Goal: Task Accomplishment & Management: Manage account settings

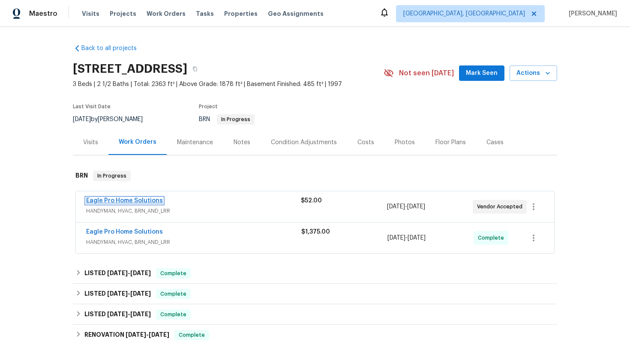
click at [125, 198] on link "Eagle Pro Home Solutions" at bounding box center [124, 201] width 77 height 6
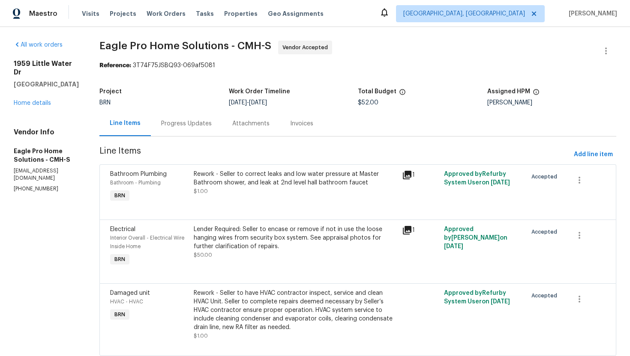
click at [212, 126] on div "Progress Updates" at bounding box center [186, 124] width 51 height 9
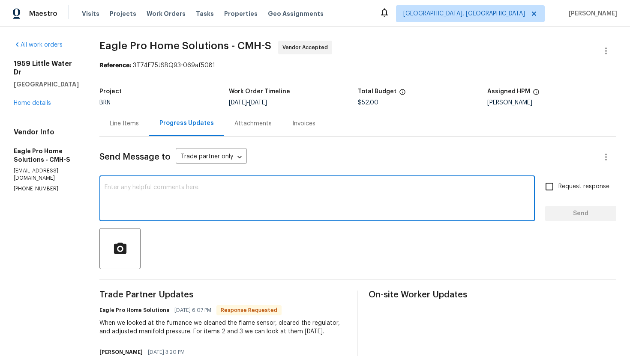
click at [223, 198] on textarea at bounding box center [317, 200] width 425 height 30
click at [137, 128] on div "Line Items" at bounding box center [124, 124] width 29 height 9
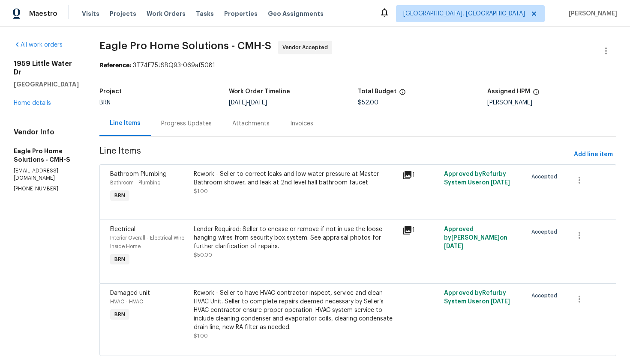
click at [195, 123] on div "Progress Updates" at bounding box center [186, 124] width 51 height 9
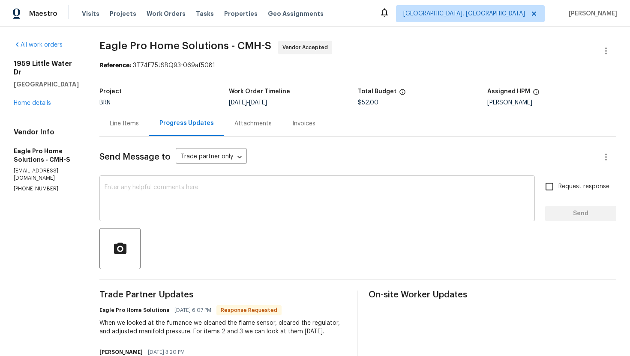
click at [212, 198] on textarea at bounding box center [317, 200] width 425 height 30
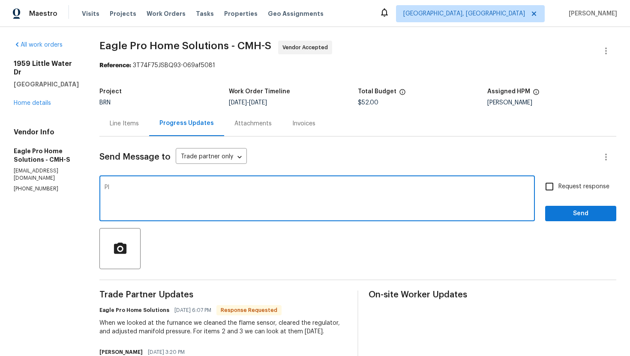
type textarea "P"
type textarea "Looks like the buyer took a credit for the door repair. But please let me know …"
click at [545, 195] on input "Request response" at bounding box center [549, 187] width 18 height 18
checkbox input "true"
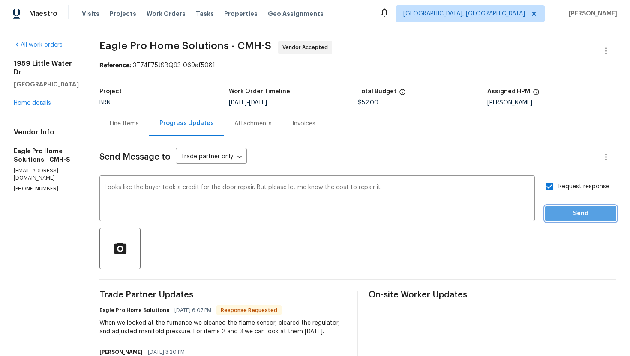
click at [566, 213] on span "Send" at bounding box center [580, 214] width 57 height 11
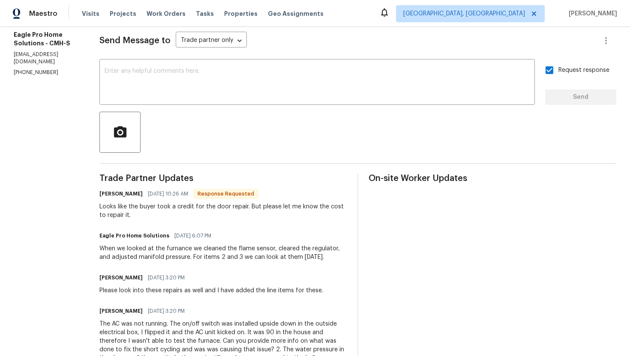
scroll to position [123, 0]
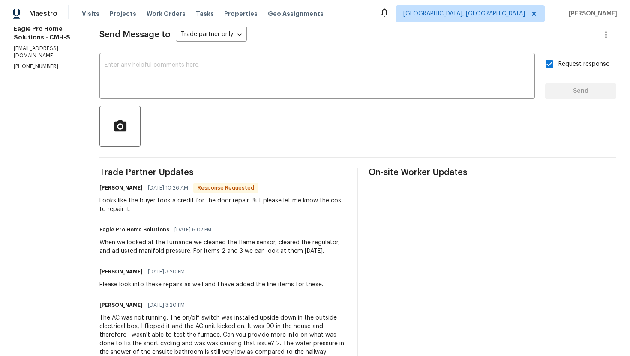
drag, startPoint x: 118, startPoint y: 242, endPoint x: 351, endPoint y: 254, distance: 233.0
click at [352, 254] on div "All work orders 1959 Little Water Dr Columbus, OH 43223 Home details Vendor Inf…" at bounding box center [315, 243] width 630 height 679
copy div "When we looked at the furnance we cleaned the flame sensor, cleared the regulat…"
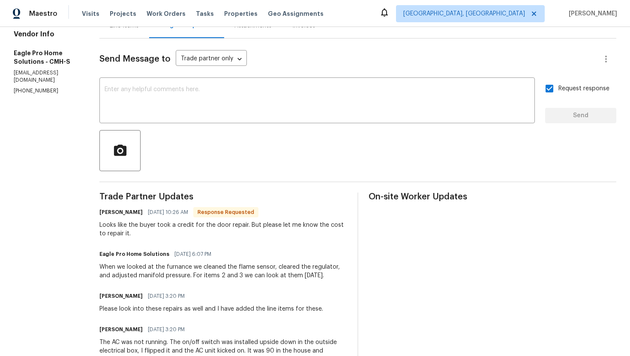
scroll to position [0, 0]
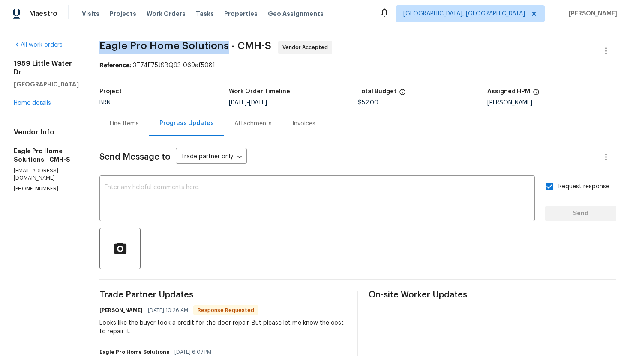
drag, startPoint x: 121, startPoint y: 46, endPoint x: 246, endPoint y: 48, distance: 125.1
copy span "Eagle Pro Home Solutions"
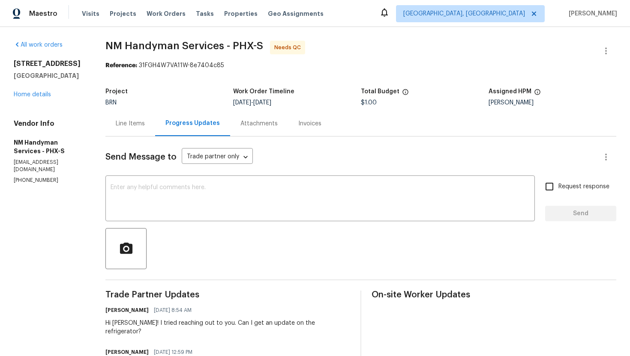
click at [139, 124] on div "Line Items" at bounding box center [130, 124] width 29 height 9
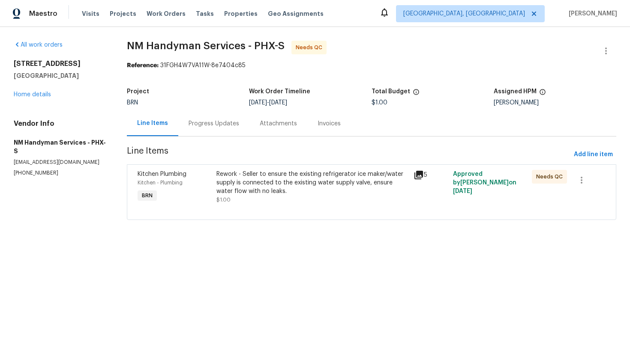
click at [299, 177] on div "Rework - Seller to ensure the existing refrigerator ice maker/water supply is c…" at bounding box center [312, 183] width 192 height 26
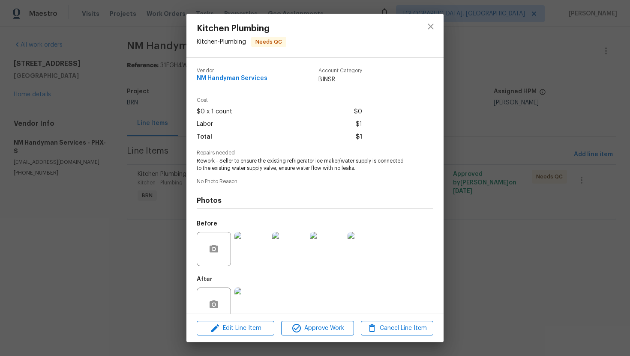
scroll to position [17, 0]
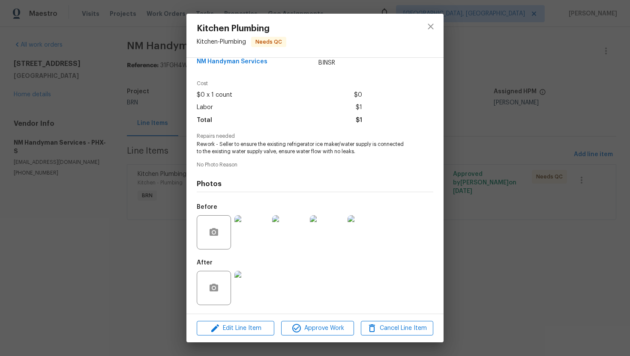
click at [252, 235] on img at bounding box center [251, 232] width 34 height 34
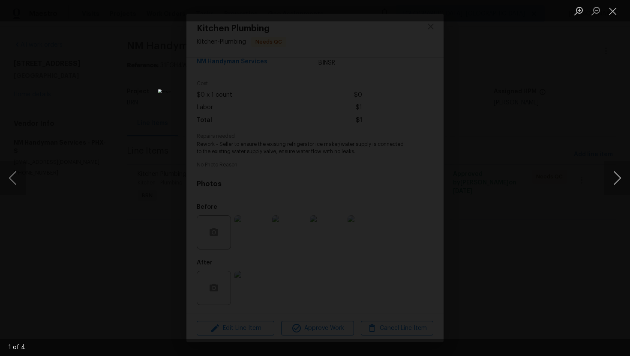
click at [613, 182] on button "Next image" at bounding box center [617, 178] width 26 height 34
click at [12, 178] on button "Previous image" at bounding box center [13, 178] width 26 height 34
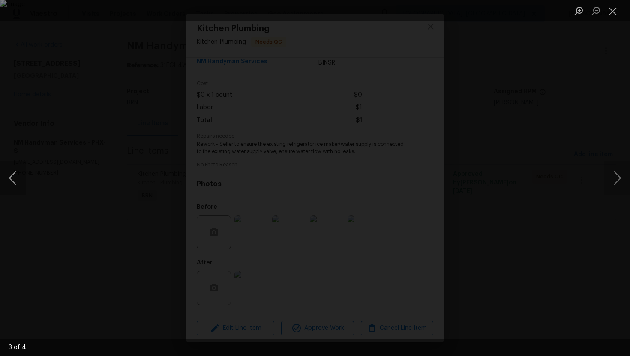
click at [12, 178] on button "Previous image" at bounding box center [13, 178] width 26 height 34
click at [608, 175] on button "Next image" at bounding box center [617, 178] width 26 height 34
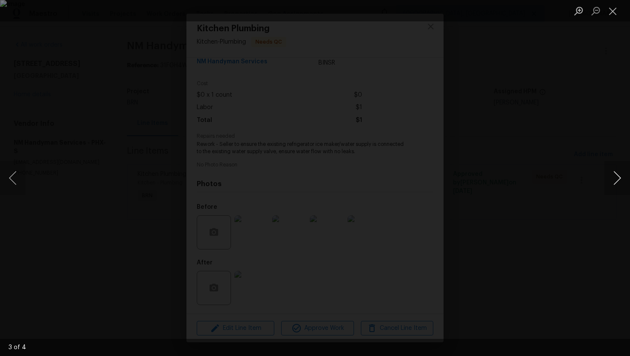
click at [616, 180] on button "Next image" at bounding box center [617, 178] width 26 height 34
click at [613, 14] on button "Close lightbox" at bounding box center [612, 10] width 17 height 15
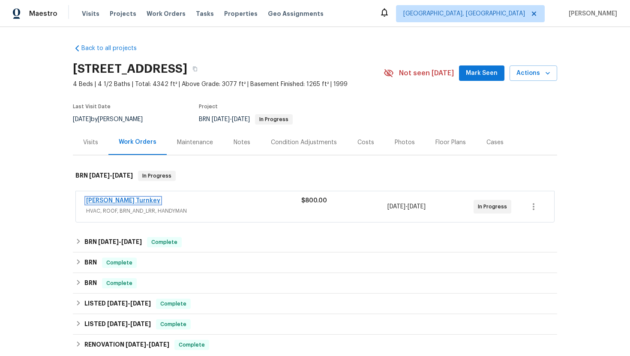
click at [105, 202] on link "Davis Turnkey" at bounding box center [123, 201] width 74 height 6
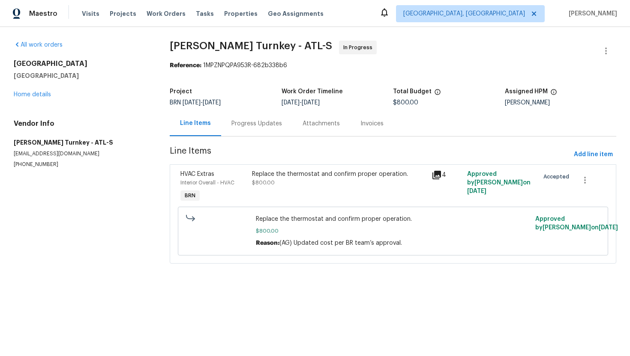
click at [231, 123] on div "Progress Updates" at bounding box center [256, 124] width 51 height 9
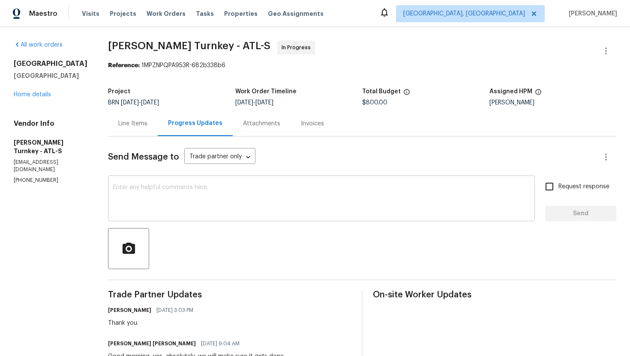
click at [239, 204] on textarea at bounding box center [321, 200] width 416 height 30
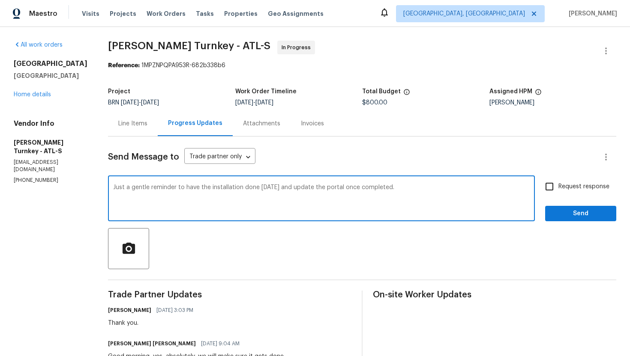
type textarea "Just a gentle reminder to have the installation done today and update the porta…"
click at [557, 190] on input "Request response" at bounding box center [549, 187] width 18 height 18
checkbox input "true"
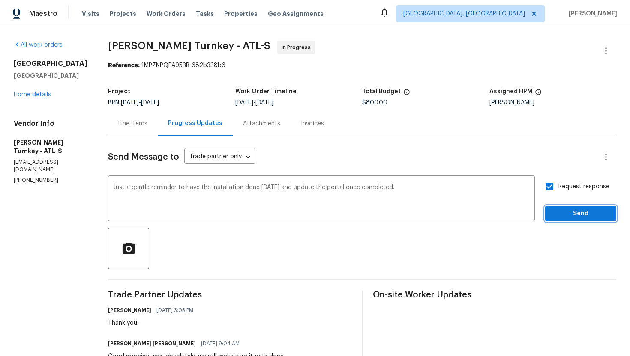
click at [559, 210] on span "Send" at bounding box center [580, 214] width 57 height 11
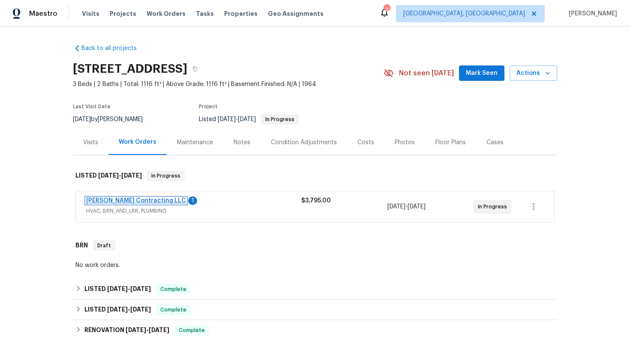
click at [134, 199] on link "Loftin Contracting LLC" at bounding box center [136, 201] width 100 height 6
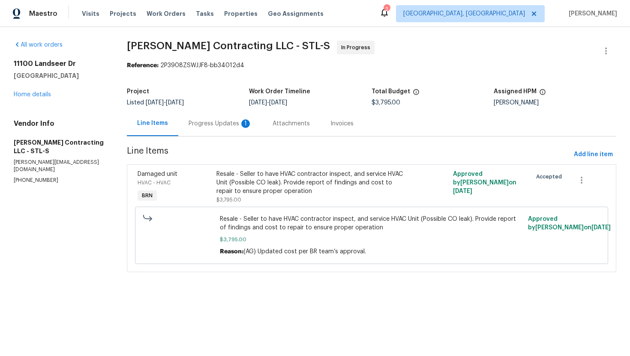
click at [237, 127] on div "Progress Updates 1" at bounding box center [219, 124] width 63 height 9
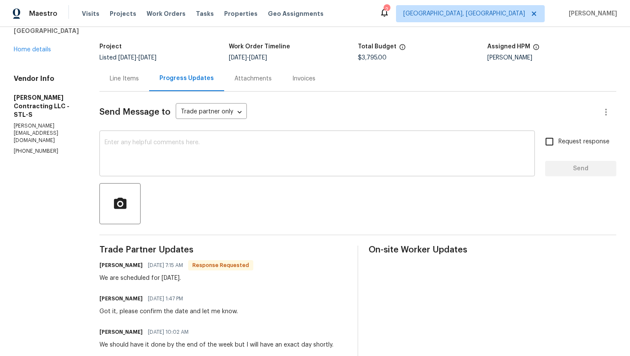
scroll to position [49, 0]
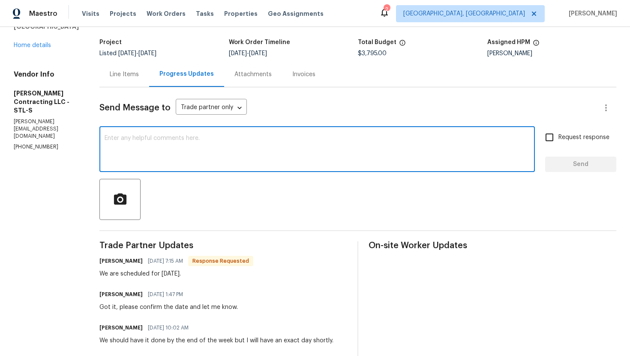
click at [242, 158] on textarea at bounding box center [317, 150] width 425 height 30
type textarea "Cool! Please let me know once the work is completed tomorrow."
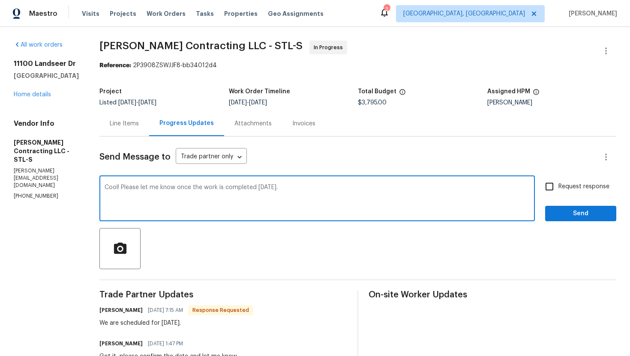
click at [583, 188] on span "Request response" at bounding box center [583, 186] width 51 height 9
click at [558, 188] on input "Request response" at bounding box center [549, 187] width 18 height 18
checkbox input "true"
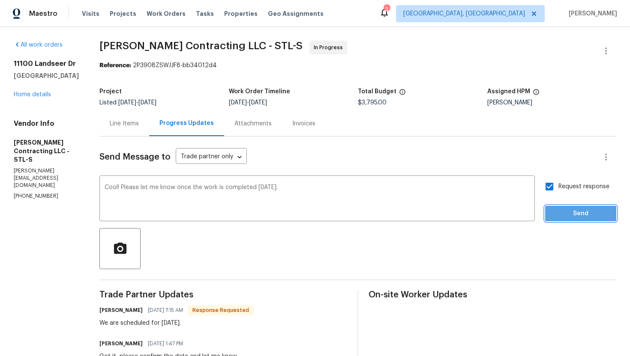
click at [582, 209] on span "Send" at bounding box center [580, 214] width 57 height 11
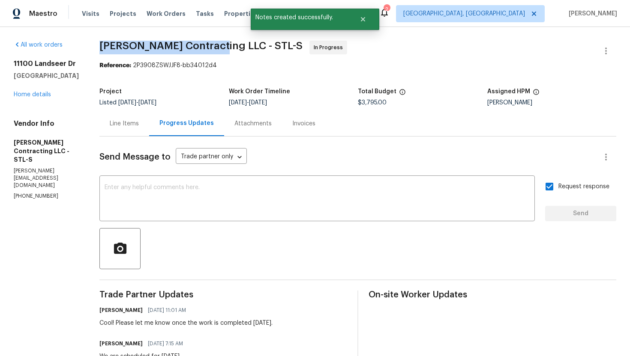
drag, startPoint x: 97, startPoint y: 45, endPoint x: 206, endPoint y: 49, distance: 109.8
copy span "Loftin Contracting LLC"
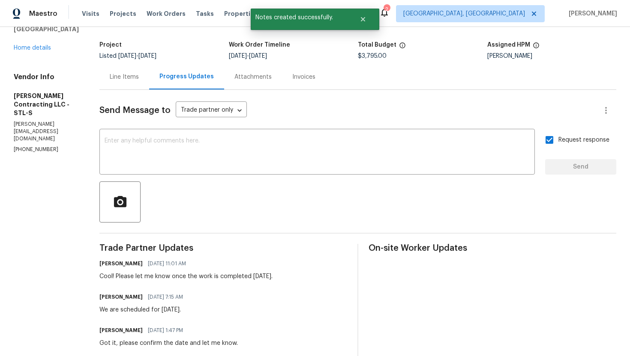
scroll to position [47, 0]
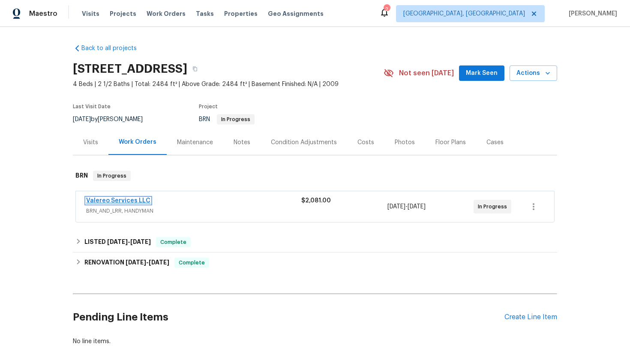
click at [133, 203] on link "Valereo Services LLC" at bounding box center [118, 201] width 64 height 6
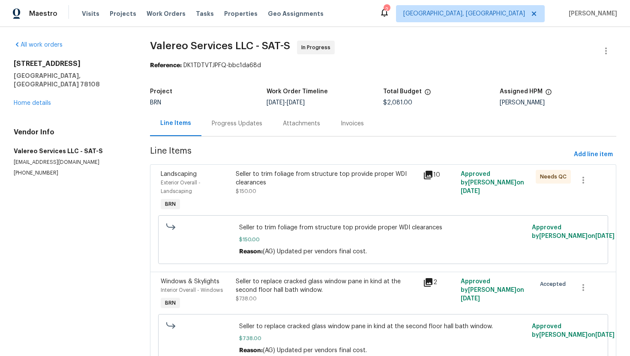
click at [226, 129] on div "Progress Updates" at bounding box center [236, 123] width 71 height 25
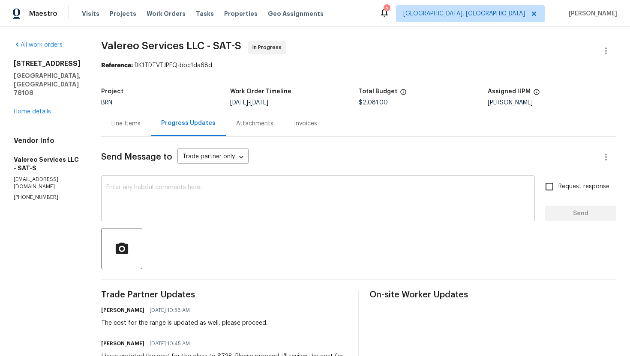
click at [205, 212] on textarea at bounding box center [317, 200] width 423 height 30
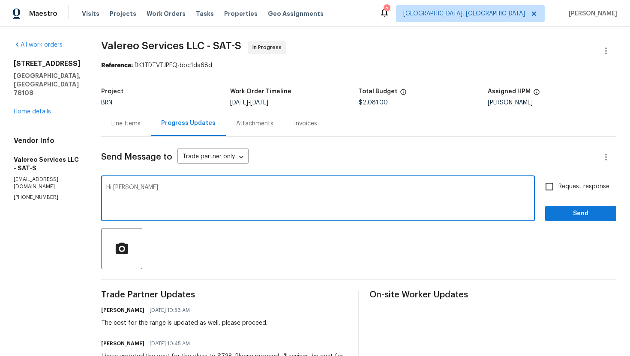
type textarea "Hi Kelly"
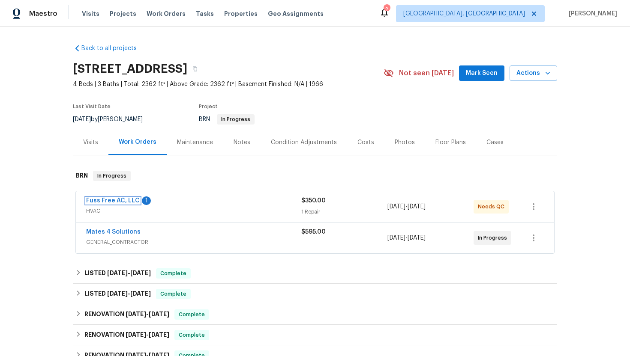
click at [122, 202] on link "Fuss Free AC, LLC" at bounding box center [113, 201] width 54 height 6
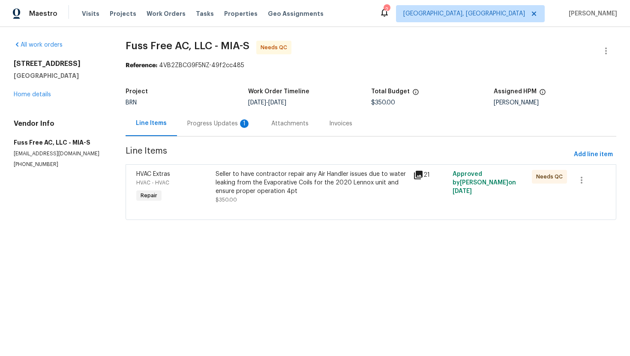
click at [201, 123] on div "Progress Updates 1" at bounding box center [218, 124] width 63 height 9
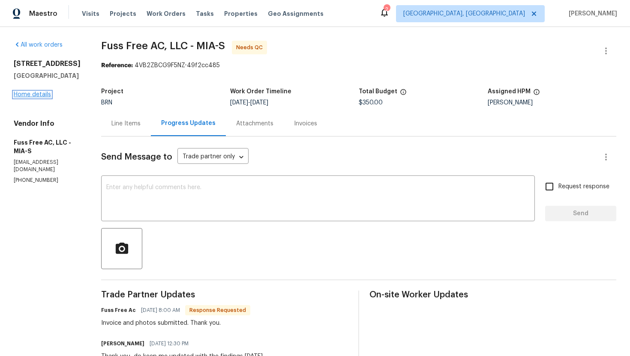
click at [28, 94] on link "Home details" at bounding box center [32, 95] width 37 height 6
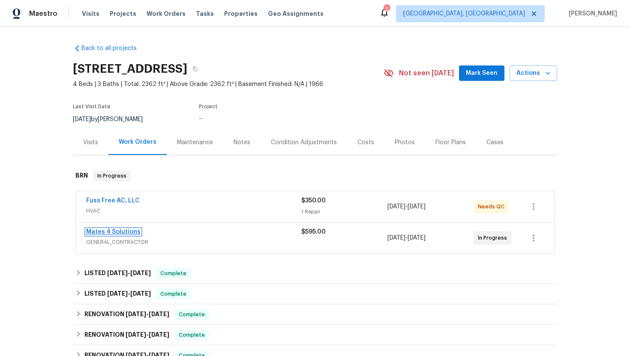
click at [95, 231] on link "Mates 4 Solutions" at bounding box center [113, 232] width 54 height 6
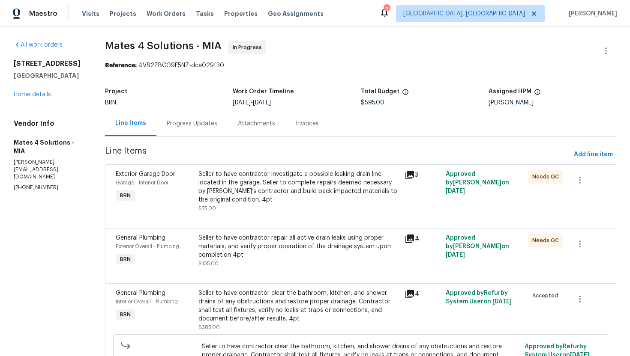
click at [203, 123] on div "Progress Updates" at bounding box center [192, 124] width 51 height 9
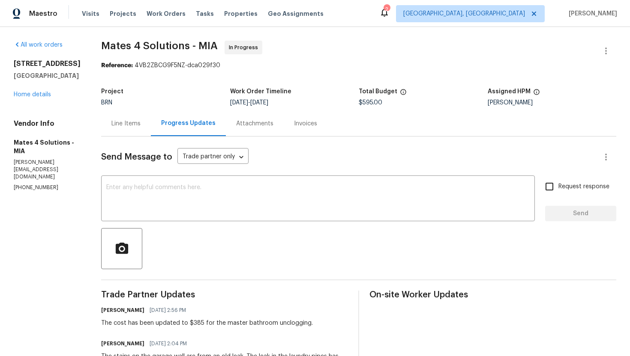
click at [134, 129] on div "Line Items" at bounding box center [126, 123] width 50 height 25
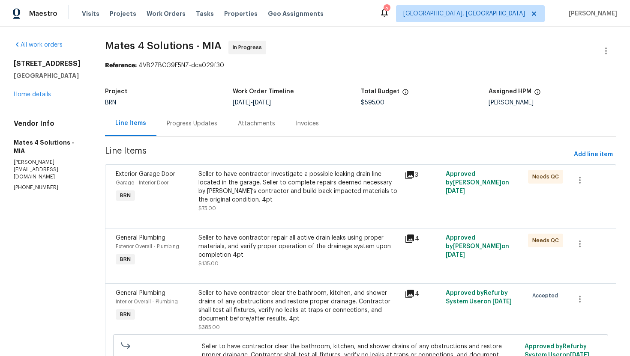
scroll to position [77, 0]
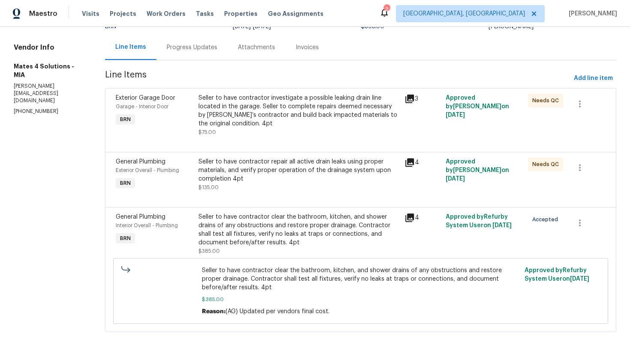
click at [278, 230] on div "Seller to have contractor clear the bathroom, kitchen, and shower drains of any…" at bounding box center [298, 230] width 201 height 34
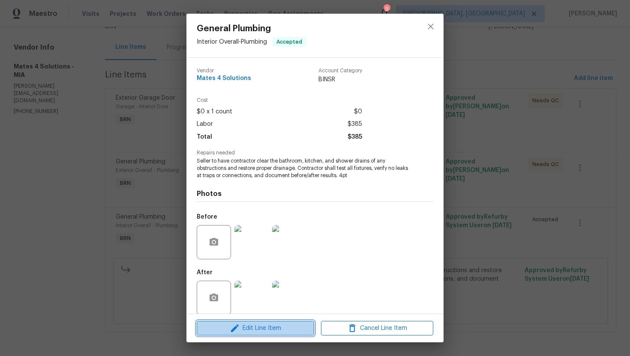
click at [249, 329] on span "Edit Line Item" at bounding box center [255, 328] width 112 height 11
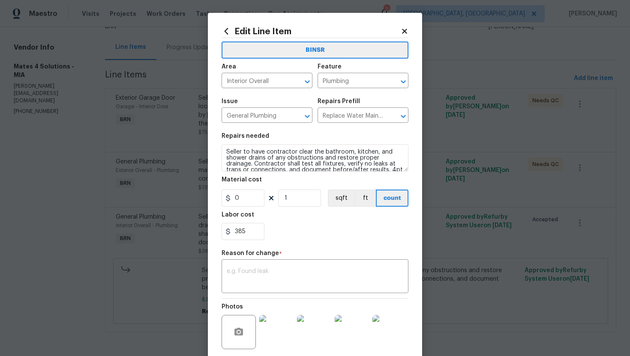
click at [405, 31] on icon at bounding box center [404, 31] width 5 height 5
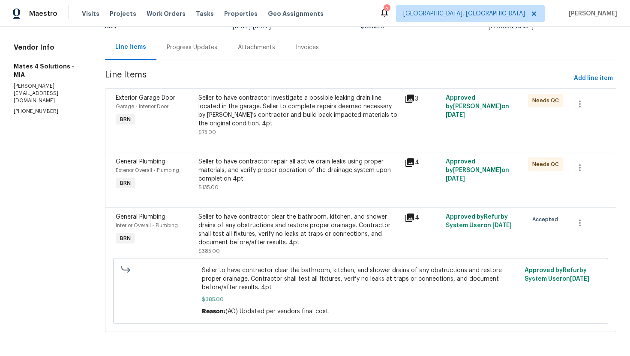
click at [287, 236] on div "Seller to have contractor clear the bathroom, kitchen, and shower drains of any…" at bounding box center [298, 230] width 201 height 34
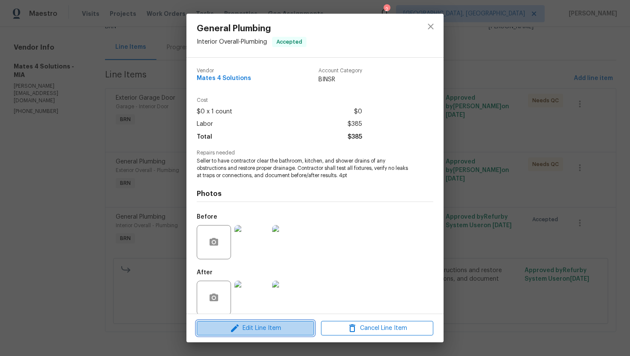
click at [251, 327] on span "Edit Line Item" at bounding box center [255, 328] width 112 height 11
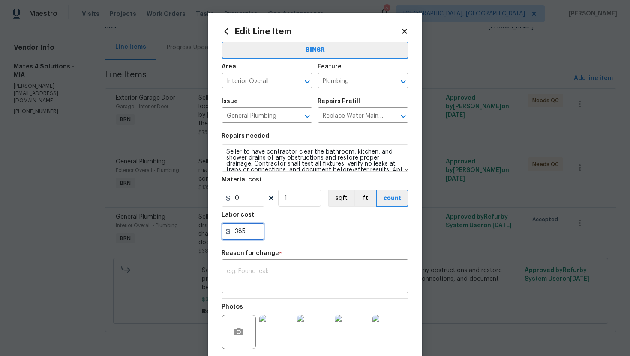
drag, startPoint x: 234, startPoint y: 233, endPoint x: 256, endPoint y: 233, distance: 21.8
click at [256, 233] on input "385" at bounding box center [242, 231] width 43 height 17
paste input "770"
type input "770"
click at [275, 273] on textarea at bounding box center [315, 278] width 176 height 18
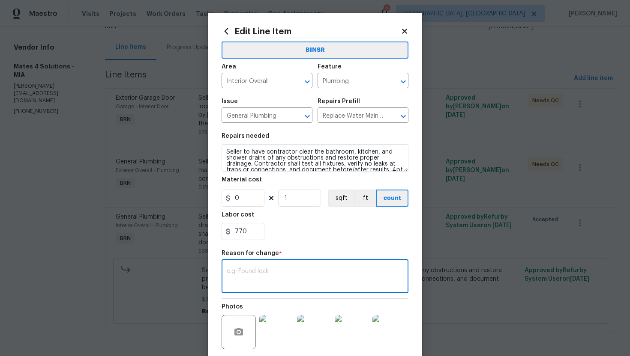
paste textarea "(AG) Updated per vendors final cost."
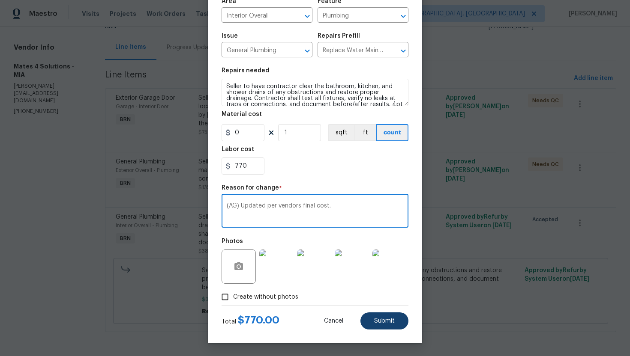
type textarea "(AG) Updated per vendors final cost."
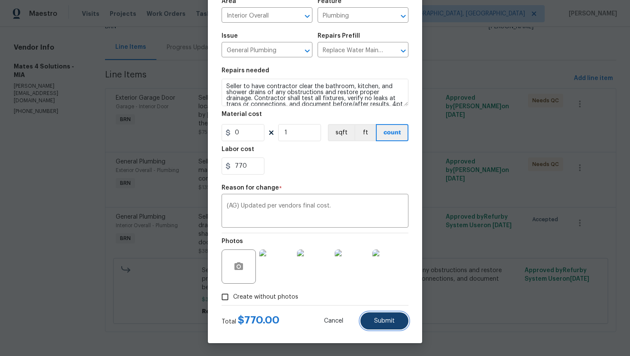
click at [390, 318] on span "Submit" at bounding box center [384, 321] width 21 height 6
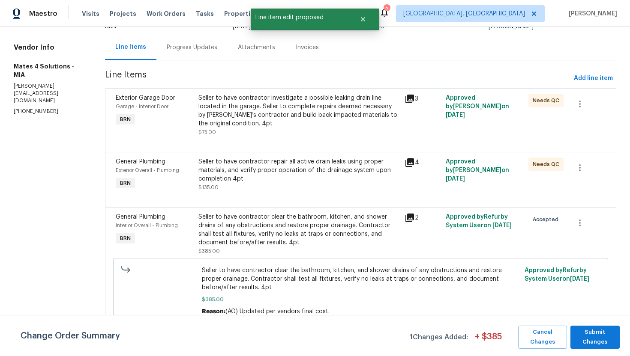
scroll to position [0, 0]
click at [583, 332] on span "Submit Changes" at bounding box center [594, 338] width 41 height 20
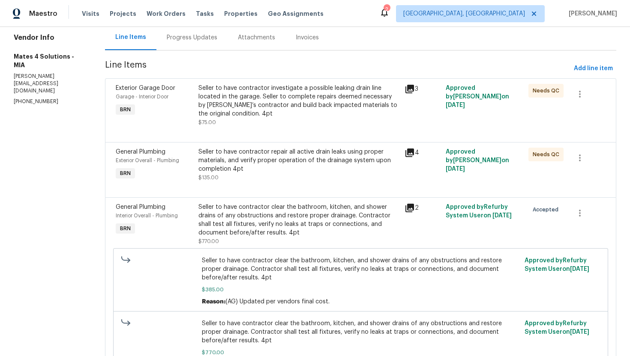
scroll to position [87, 0]
click at [279, 158] on div "Seller to have contractor repair all active drain leaks using proper materials,…" at bounding box center [298, 160] width 201 height 26
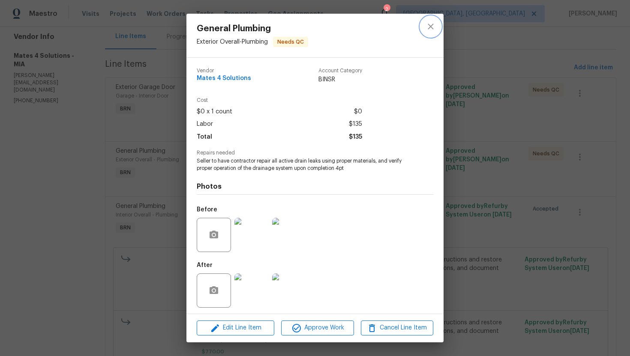
click at [432, 33] on button "close" at bounding box center [430, 26] width 21 height 21
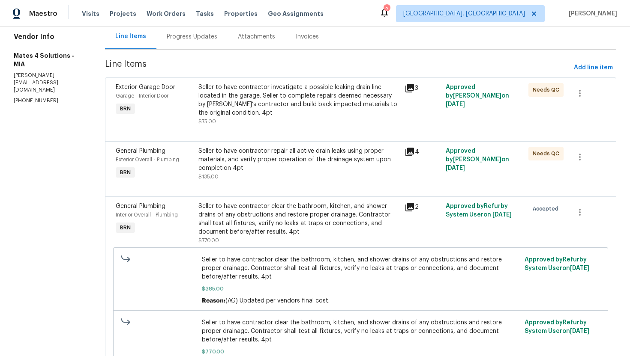
click at [293, 118] on div "Seller to have contractor investigate a possible leaking drain line located in …" at bounding box center [298, 104] width 201 height 43
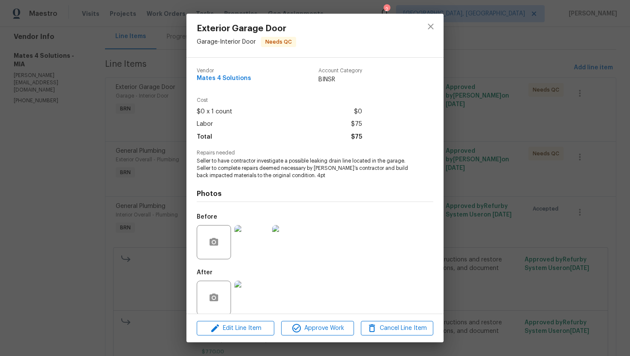
scroll to position [10, 0]
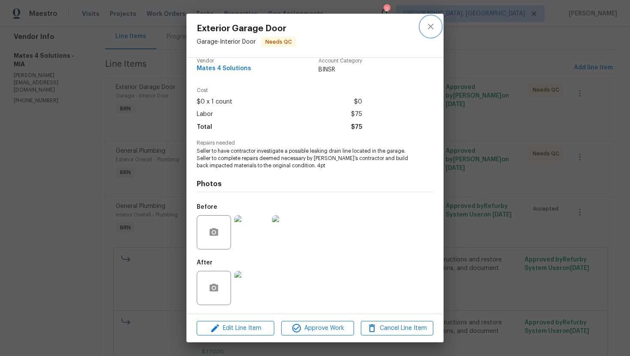
click at [428, 22] on icon "close" at bounding box center [430, 26] width 10 height 10
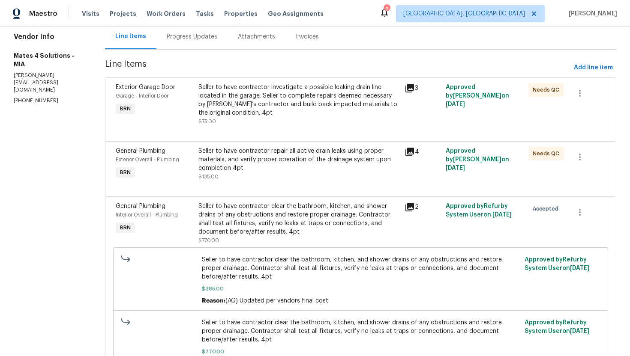
click at [202, 36] on div "Progress Updates" at bounding box center [192, 37] width 51 height 9
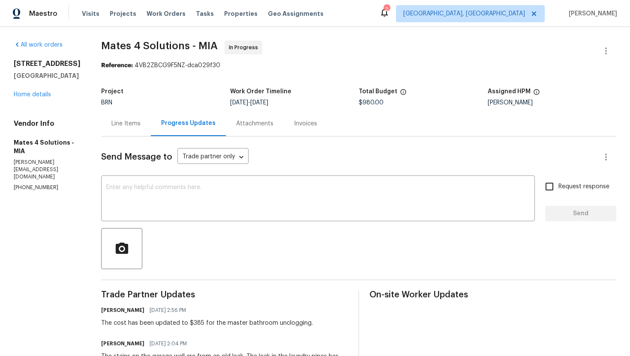
click at [135, 124] on div "Line Items" at bounding box center [125, 124] width 29 height 9
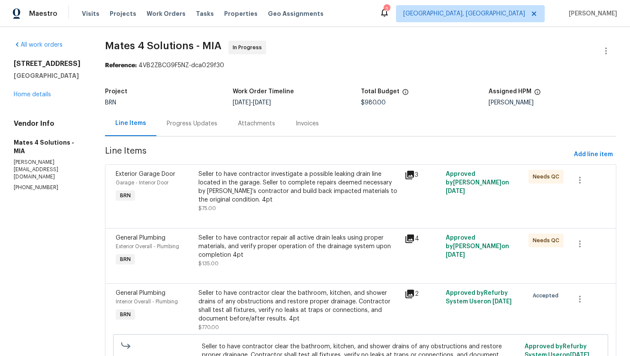
click at [179, 120] on div "Progress Updates" at bounding box center [192, 124] width 51 height 9
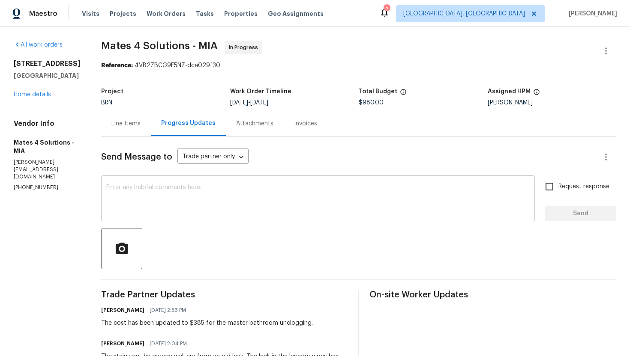
click at [152, 184] on div "x ​" at bounding box center [318, 200] width 434 height 44
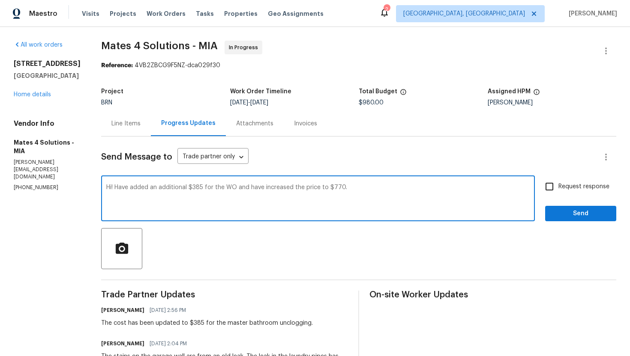
type textarea "Hi! Have added an additional $385 for the WO and have increased the price to $7…"
click at [591, 181] on label "Request response" at bounding box center [574, 187] width 69 height 18
click at [558, 181] on input "Request response" at bounding box center [549, 187] width 18 height 18
checkbox input "true"
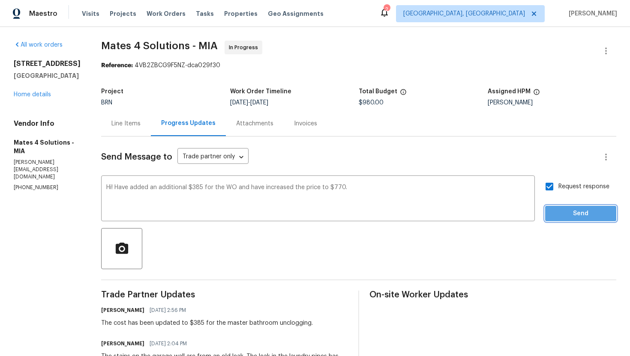
click at [584, 215] on span "Send" at bounding box center [580, 214] width 57 height 11
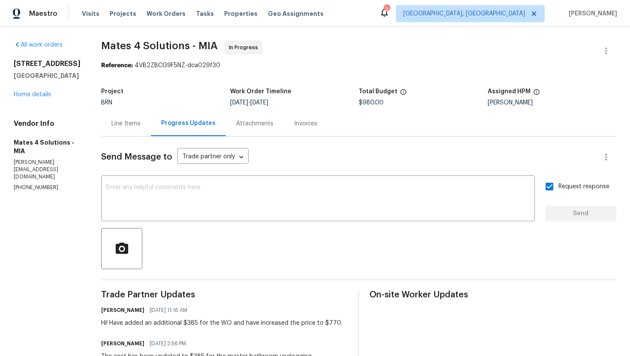
click at [130, 115] on div "Line Items" at bounding box center [126, 123] width 50 height 25
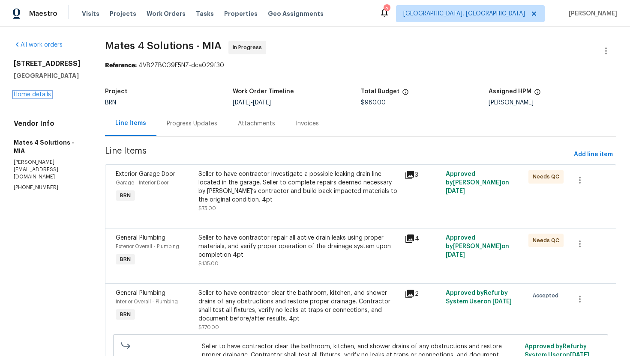
click at [43, 98] on link "Home details" at bounding box center [32, 95] width 37 height 6
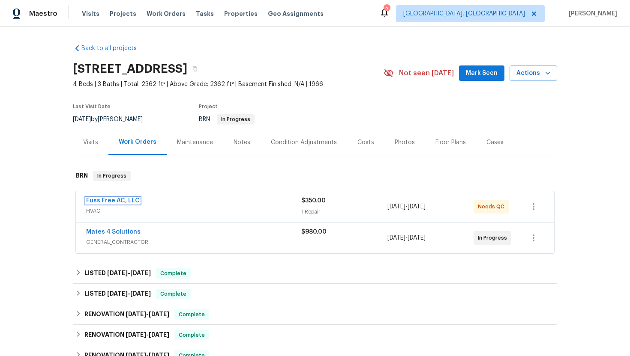
click at [106, 199] on link "Fuss Free AC, LLC" at bounding box center [113, 201] width 54 height 6
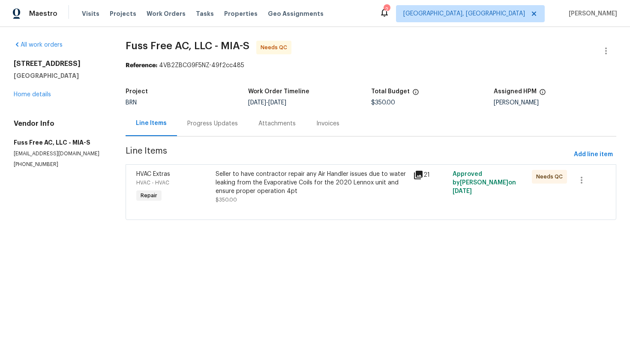
click at [218, 120] on div "Progress Updates" at bounding box center [212, 124] width 51 height 9
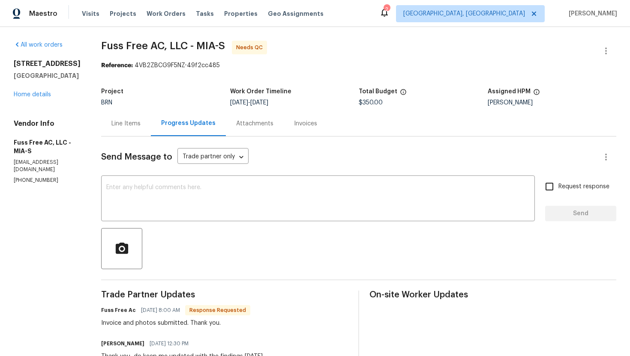
click at [141, 127] on div "Line Items" at bounding box center [125, 124] width 29 height 9
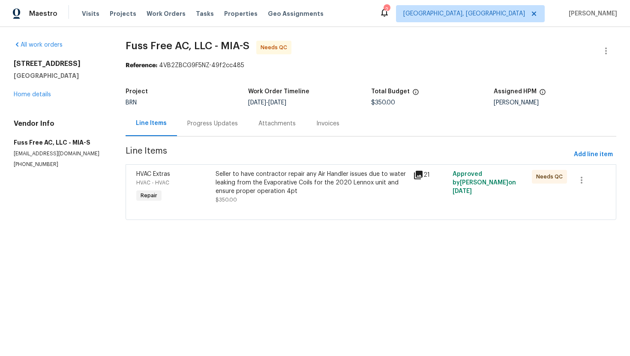
click at [256, 184] on div "Seller to have contractor repair any Air Handler issues due to water leaking fr…" at bounding box center [311, 183] width 192 height 26
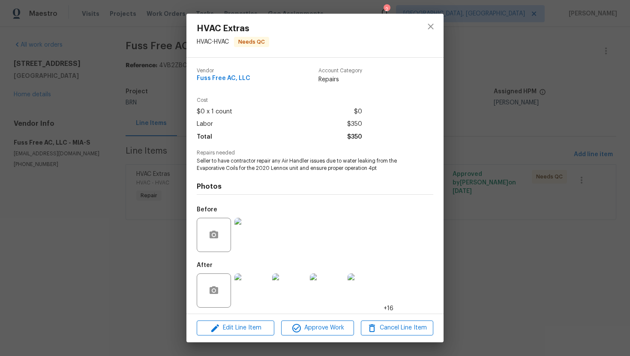
scroll to position [3, 0]
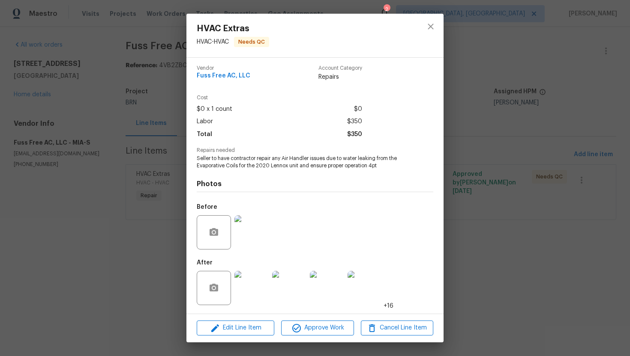
click at [253, 279] on img at bounding box center [251, 288] width 34 height 34
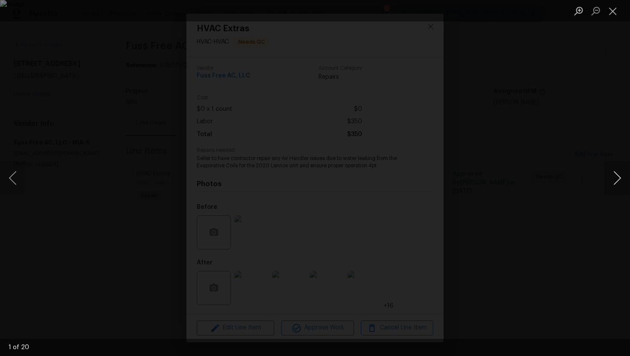
click at [609, 179] on button "Next image" at bounding box center [617, 178] width 26 height 34
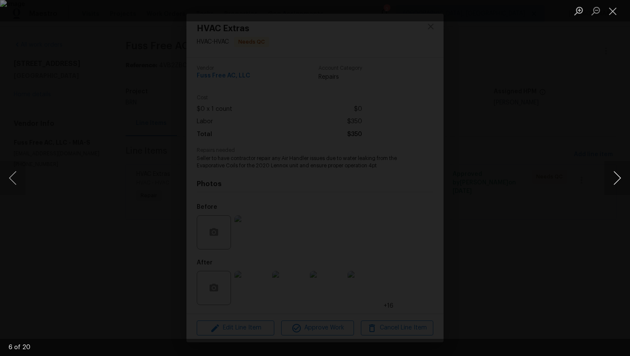
click at [609, 179] on button "Next image" at bounding box center [617, 178] width 26 height 34
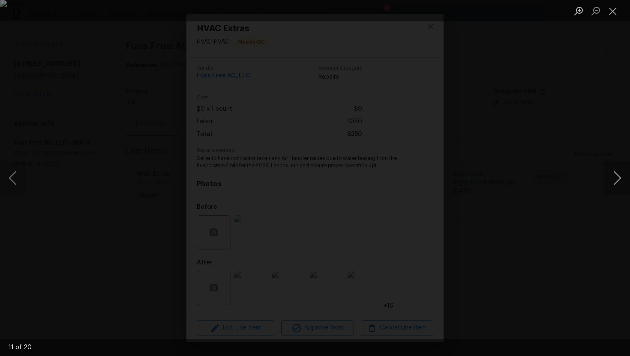
click at [609, 179] on button "Next image" at bounding box center [617, 178] width 26 height 34
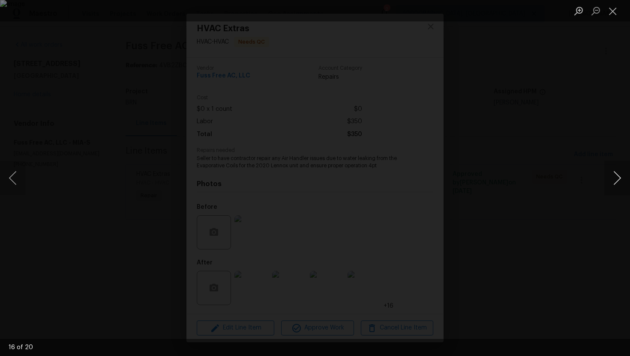
click at [609, 179] on button "Next image" at bounding box center [617, 178] width 26 height 34
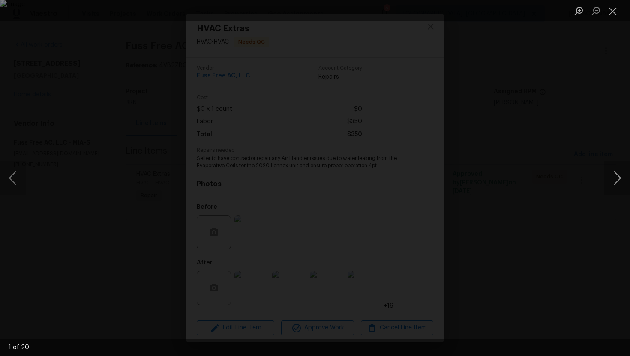
click at [609, 179] on button "Next image" at bounding box center [617, 178] width 26 height 34
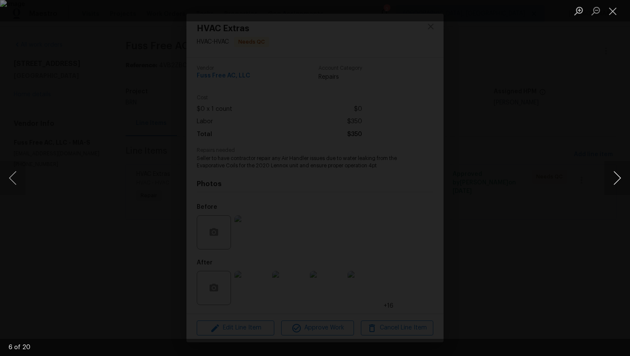
click at [609, 179] on button "Next image" at bounding box center [617, 178] width 26 height 34
click at [612, 10] on button "Close lightbox" at bounding box center [612, 10] width 17 height 15
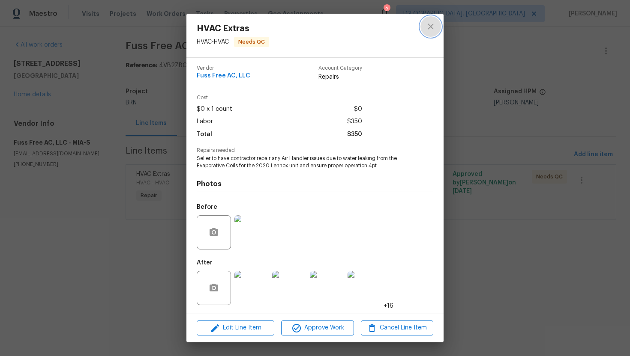
click at [435, 26] on icon "close" at bounding box center [430, 26] width 10 height 10
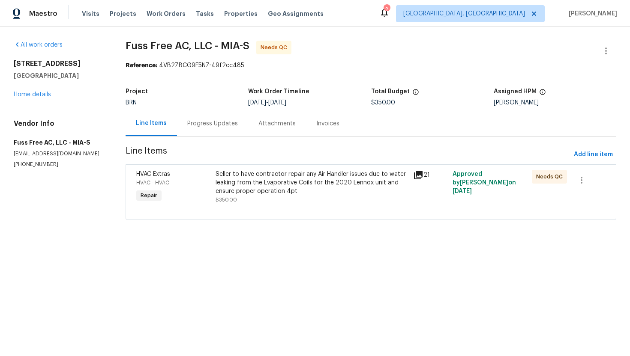
click at [231, 125] on div "Progress Updates" at bounding box center [212, 124] width 51 height 9
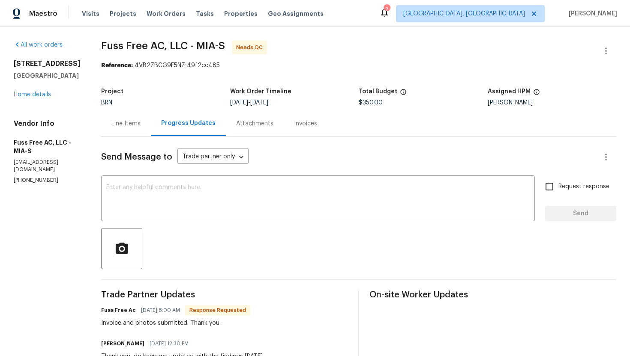
click at [151, 132] on div "Line Items" at bounding box center [126, 123] width 50 height 25
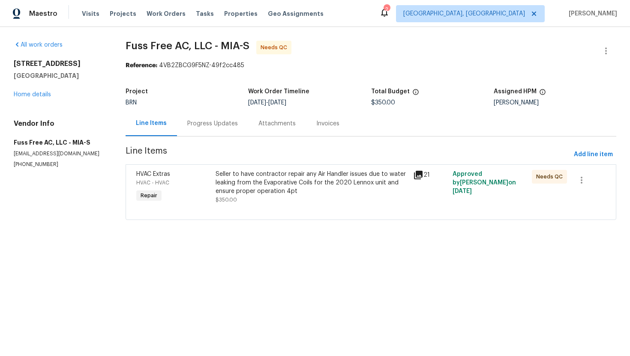
click at [280, 186] on div "Seller to have contractor repair any Air Handler issues due to water leaking fr…" at bounding box center [311, 183] width 192 height 26
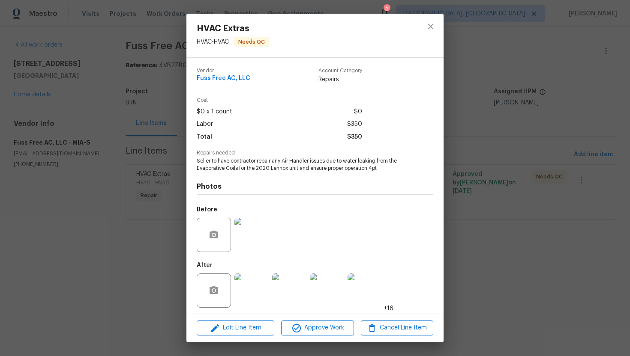
scroll to position [3, 0]
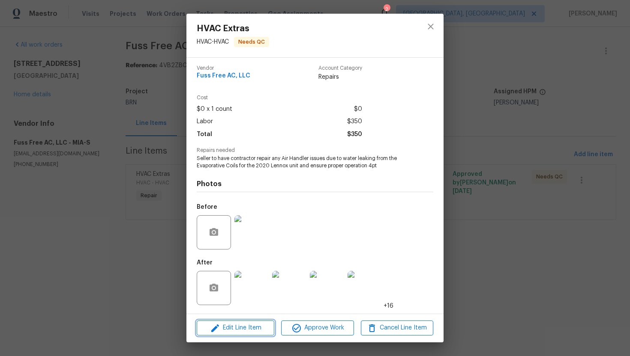
click at [254, 332] on span "Edit Line Item" at bounding box center [235, 328] width 72 height 11
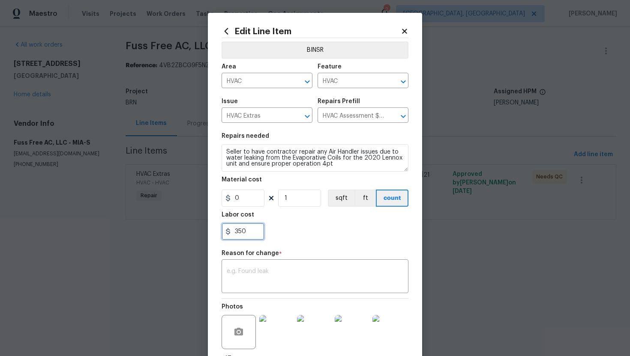
click at [242, 234] on input "350" at bounding box center [242, 231] width 43 height 17
type input "345"
click at [258, 273] on textarea at bounding box center [315, 278] width 176 height 18
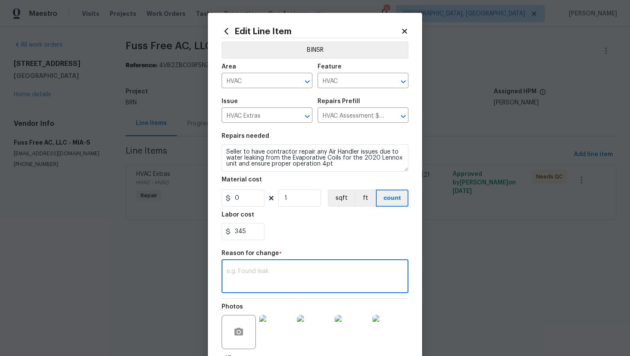
paste textarea "(AG) Updated per vendors final cost."
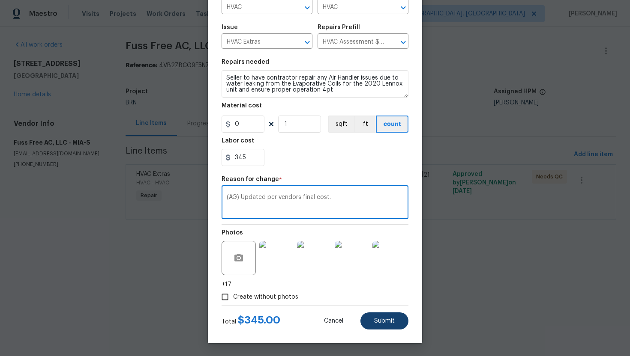
type textarea "(AG) Updated per vendors final cost."
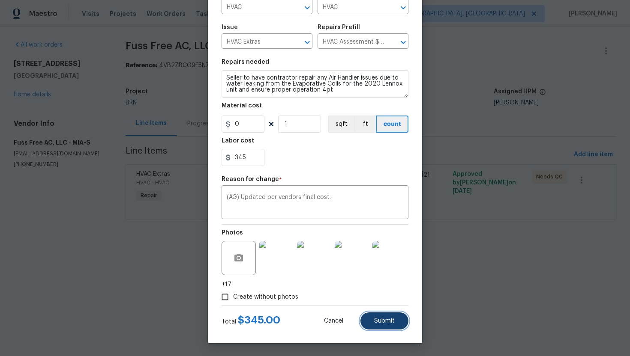
click at [393, 321] on span "Submit" at bounding box center [384, 321] width 21 height 6
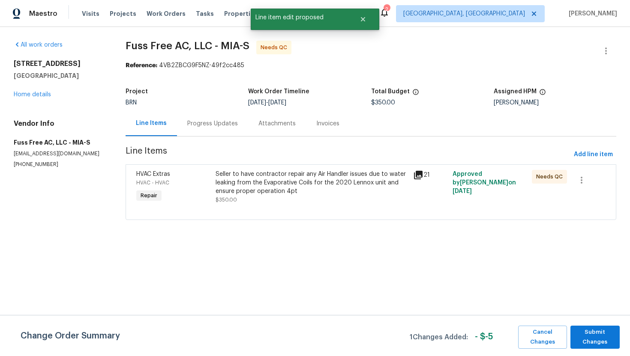
scroll to position [0, 0]
click at [585, 334] on span "Submit Changes" at bounding box center [594, 338] width 41 height 20
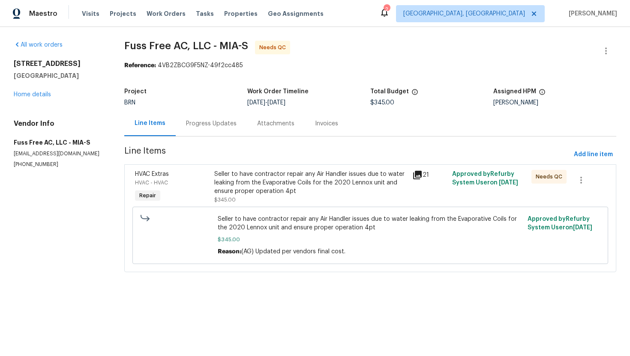
click at [227, 128] on div "Progress Updates" at bounding box center [211, 124] width 51 height 9
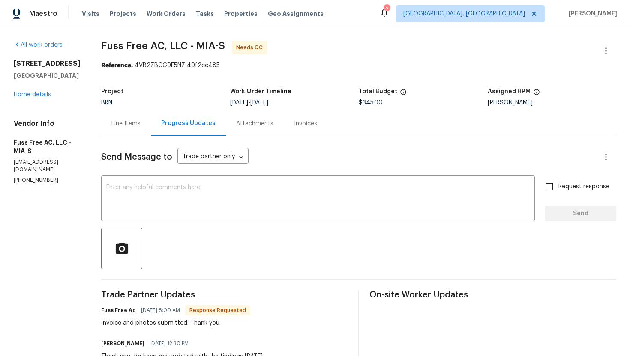
click at [141, 126] on div "Line Items" at bounding box center [125, 124] width 29 height 9
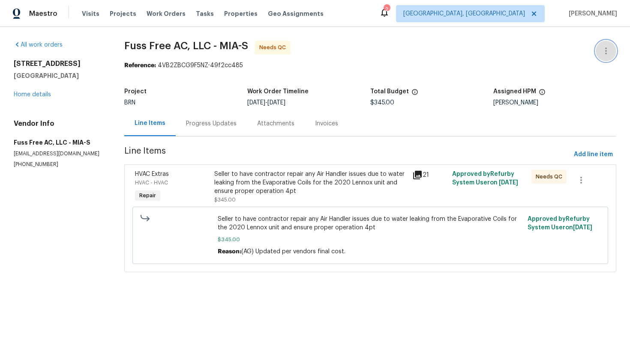
click at [607, 48] on icon "button" at bounding box center [606, 51] width 10 height 10
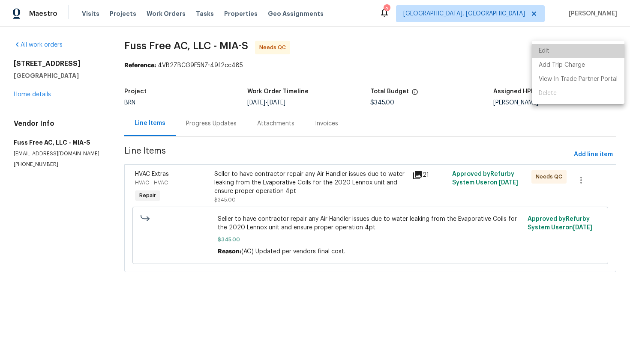
click at [597, 53] on li "Edit" at bounding box center [578, 51] width 93 height 14
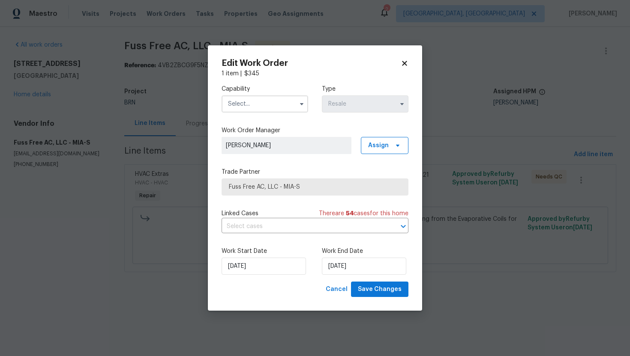
click at [307, 103] on span at bounding box center [301, 104] width 13 height 13
click at [304, 103] on icon "button" at bounding box center [301, 104] width 7 height 7
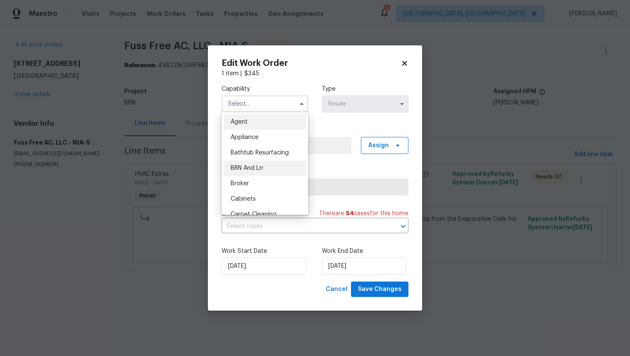
click at [274, 171] on div "BRN And Lrr" at bounding box center [265, 168] width 82 height 15
type input "BRN And Lrr"
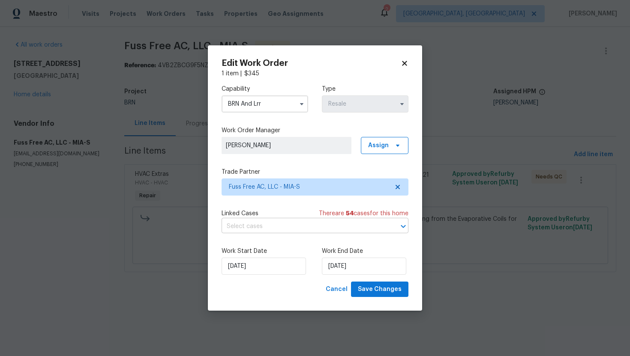
click at [306, 220] on input "text" at bounding box center [302, 226] width 163 height 13
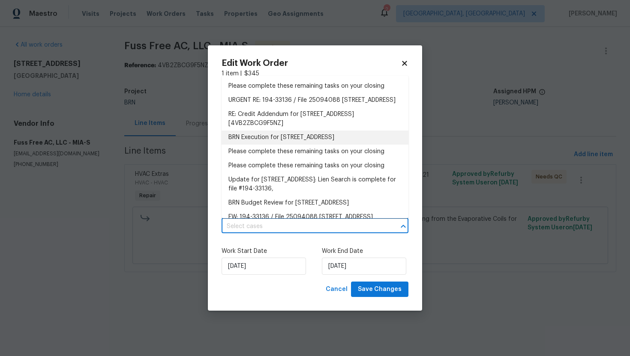
click at [307, 145] on li "BRN Execution for 4406 Daffodil Cir S, Palm Beach Gardens, FL 33410" at bounding box center [314, 138] width 187 height 14
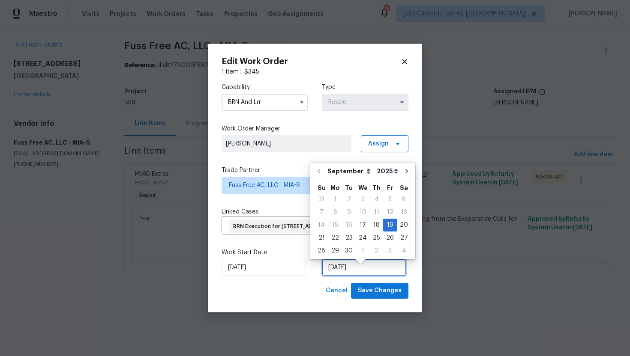
click at [341, 276] on input "[DATE]" at bounding box center [364, 267] width 84 height 17
click at [360, 226] on div "17" at bounding box center [363, 225] width 14 height 12
type input "[DATE]"
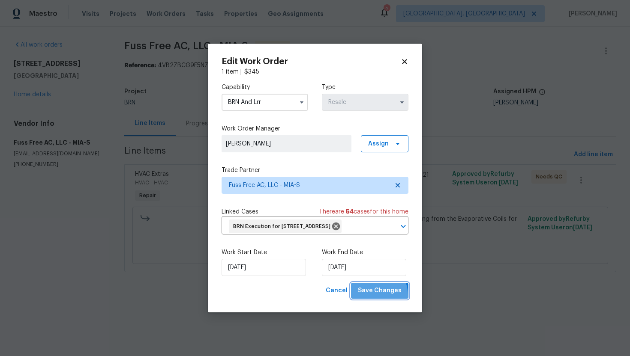
click at [368, 299] on button "Save Changes" at bounding box center [379, 291] width 57 height 16
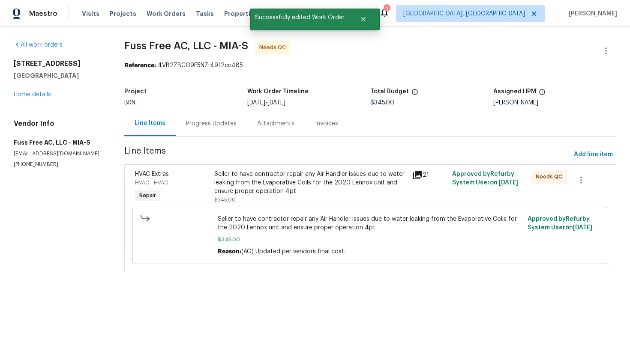
click at [195, 130] on div "Progress Updates" at bounding box center [211, 123] width 71 height 25
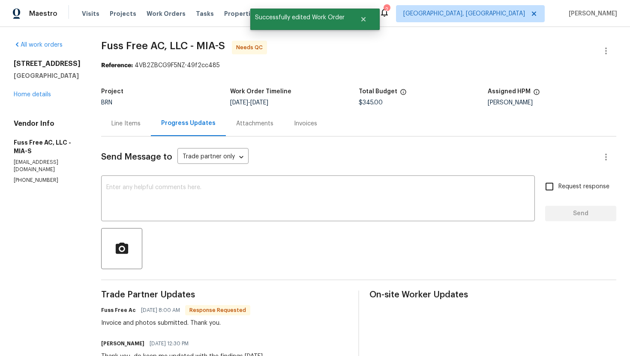
click at [141, 127] on div "Line Items" at bounding box center [125, 124] width 29 height 9
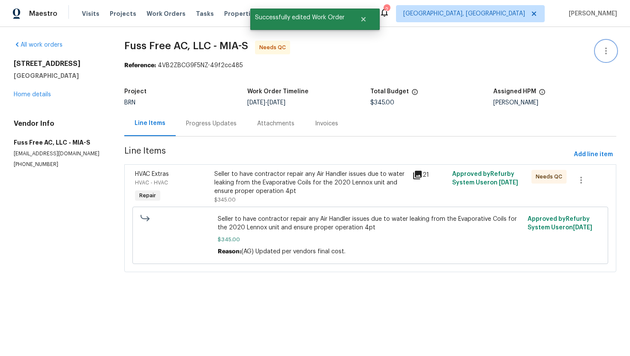
click at [601, 53] on icon "button" at bounding box center [606, 51] width 10 height 10
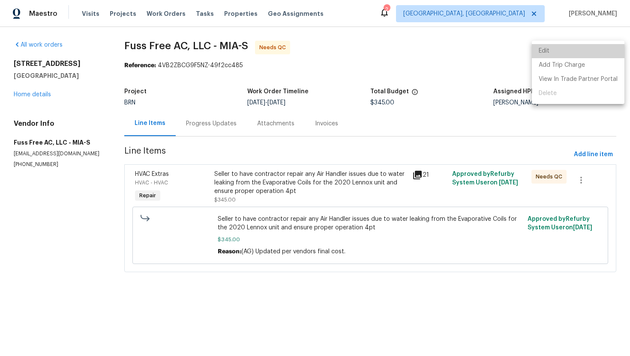
click at [600, 53] on li "Edit" at bounding box center [578, 51] width 93 height 14
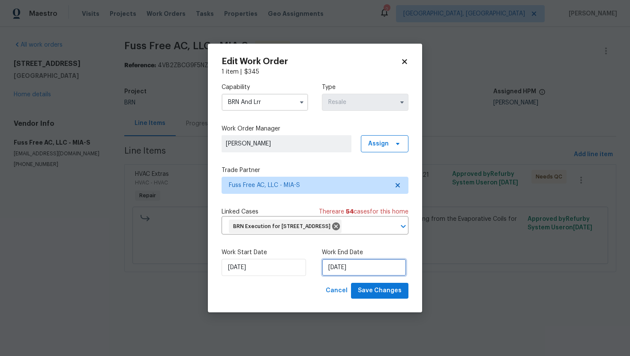
click at [338, 276] on input "[DATE]" at bounding box center [364, 267] width 84 height 17
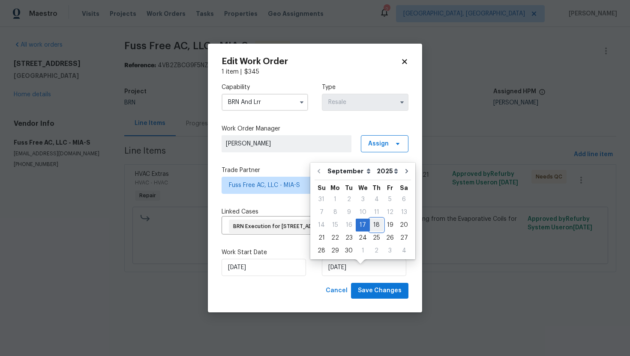
click at [373, 226] on div "18" at bounding box center [376, 225] width 13 height 12
type input "[DATE]"
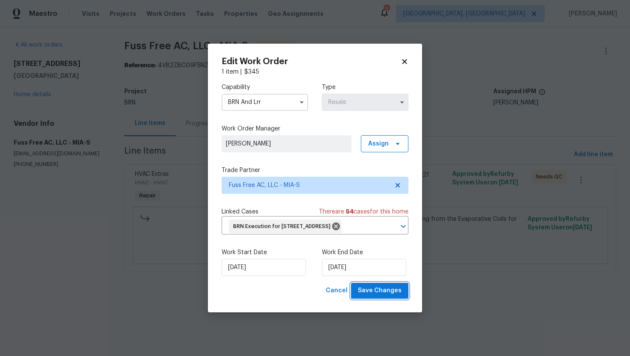
click at [373, 296] on span "Save Changes" at bounding box center [380, 291] width 44 height 11
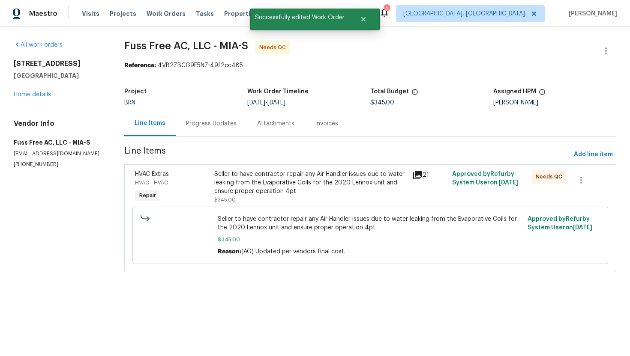
click at [260, 180] on div "Seller to have contractor repair any Air Handler issues due to water leaking fr…" at bounding box center [310, 183] width 193 height 26
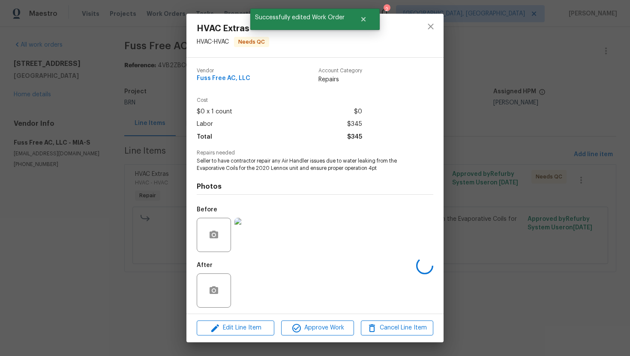
scroll to position [3, 0]
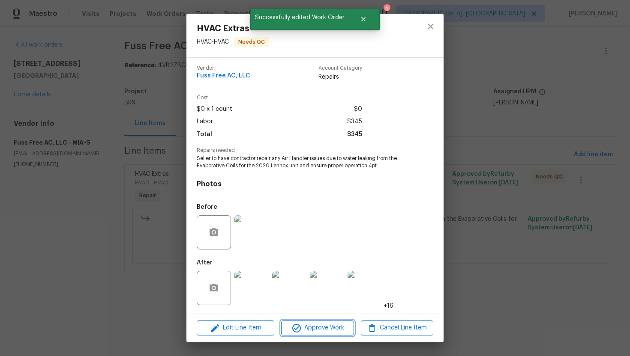
click at [315, 327] on span "Approve Work" at bounding box center [317, 328] width 67 height 11
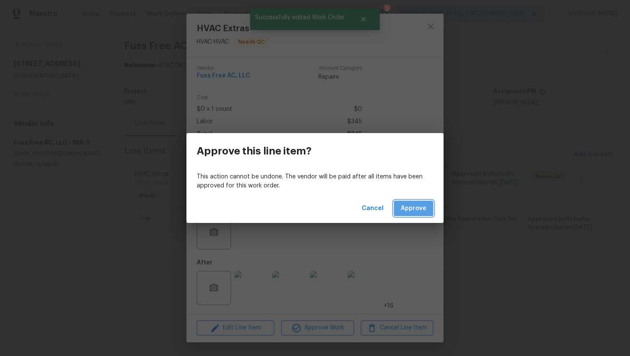
click at [404, 206] on span "Approve" at bounding box center [414, 208] width 26 height 11
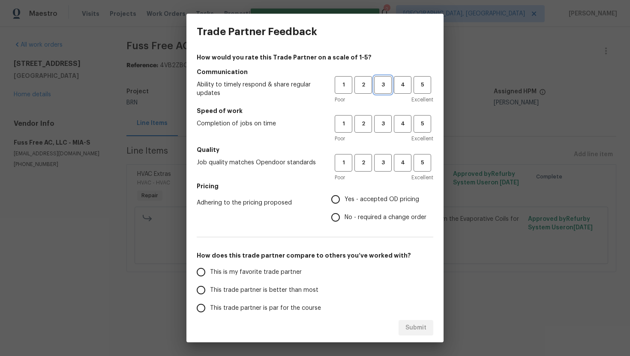
click at [380, 90] on button "3" at bounding box center [383, 85] width 18 height 18
click at [382, 132] on button "3" at bounding box center [383, 124] width 18 height 18
click at [383, 161] on span "3" at bounding box center [383, 163] width 16 height 10
click at [354, 194] on label "Yes - accepted OD pricing" at bounding box center [376, 200] width 100 height 18
click at [344, 194] on input "Yes - accepted OD pricing" at bounding box center [335, 200] width 18 height 18
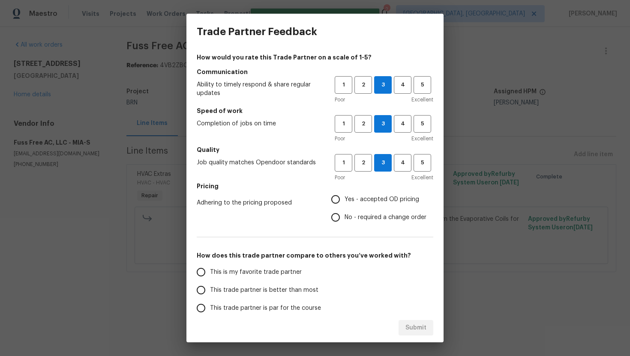
radio input "true"
click at [266, 288] on span "This trade partner is better than most" at bounding box center [264, 290] width 108 height 9
click at [210, 288] on input "This trade partner is better than most" at bounding box center [201, 290] width 18 height 18
click at [406, 325] on span "Submit" at bounding box center [415, 328] width 21 height 11
radio input "true"
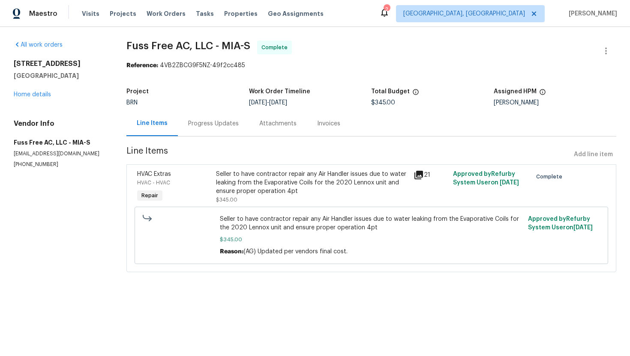
click at [205, 126] on div "Progress Updates" at bounding box center [213, 124] width 51 height 9
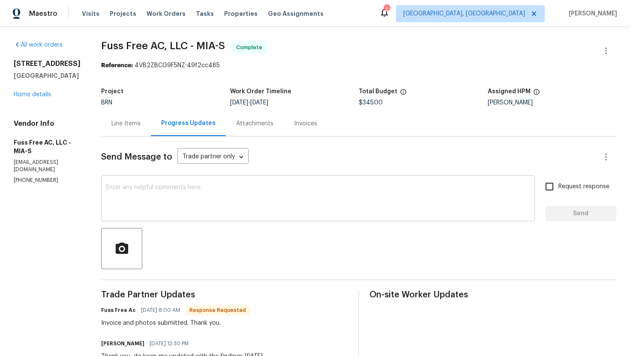
click at [223, 192] on textarea at bounding box center [317, 200] width 423 height 30
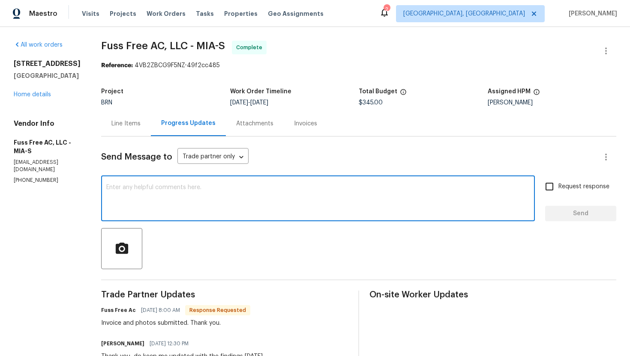
type textarea "R"
paste textarea "WO is approved."
type textarea "The WO is approved. Thanks."
click at [561, 191] on span "Request response" at bounding box center [583, 186] width 51 height 9
click at [558, 191] on input "Request response" at bounding box center [549, 187] width 18 height 18
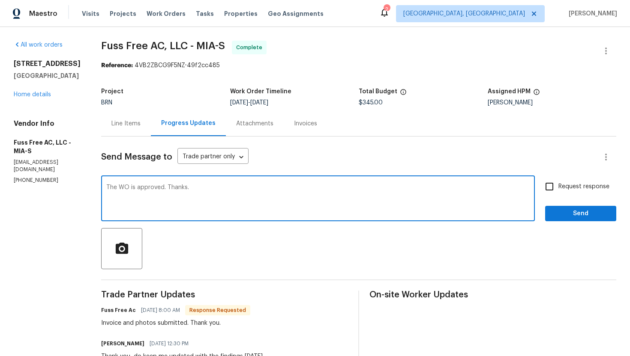
checkbox input "true"
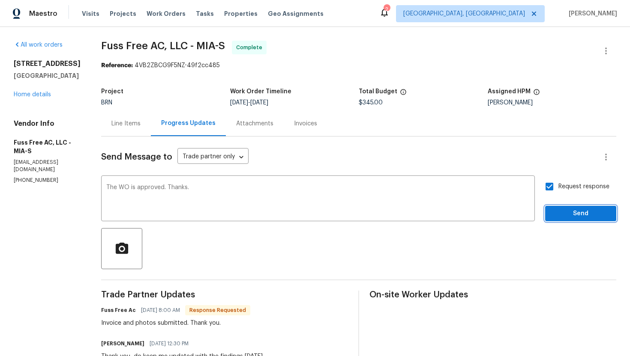
click at [566, 212] on span "Send" at bounding box center [580, 214] width 57 height 11
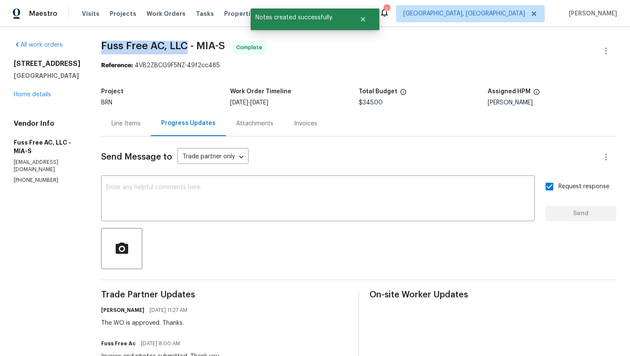
drag, startPoint x: 125, startPoint y: 44, endPoint x: 212, endPoint y: 43, distance: 87.4
click at [212, 43] on div "All work orders 4406 Daffodil Cir S Palm Beach Gardens, FL 33410 Home details V…" at bounding box center [315, 282] width 630 height 510
copy span "Fuss Free AC, LLC"
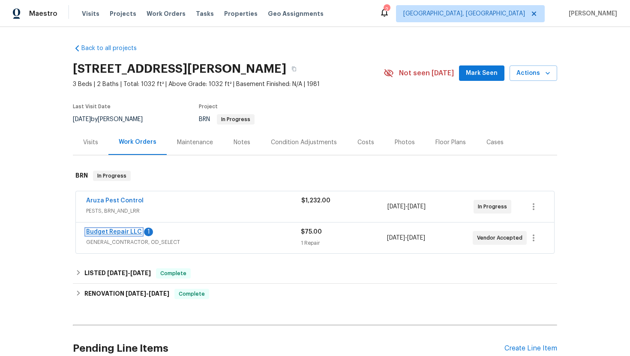
click at [121, 230] on link "Budget Repair LLC" at bounding box center [114, 232] width 56 height 6
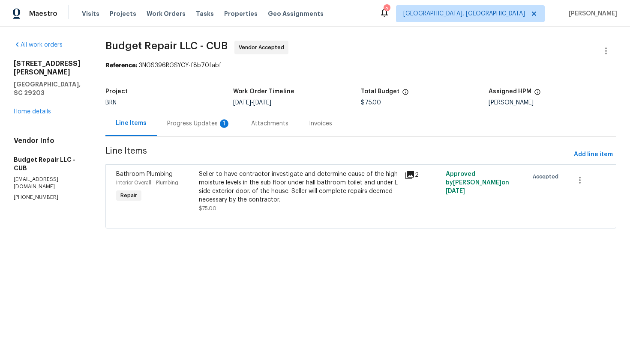
click at [212, 133] on div "Progress Updates 1" at bounding box center [199, 123] width 84 height 25
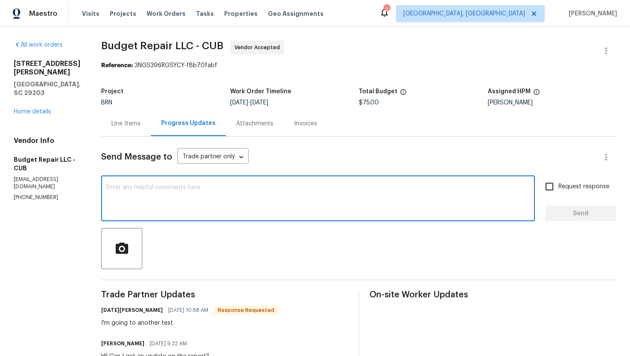
click at [188, 191] on textarea at bounding box center [317, 200] width 423 height 30
type textarea "Okay, please do so soon as the property is closing tomorrow."
click at [586, 186] on span "Request response" at bounding box center [583, 186] width 51 height 9
click at [558, 186] on input "Request response" at bounding box center [549, 187] width 18 height 18
checkbox input "true"
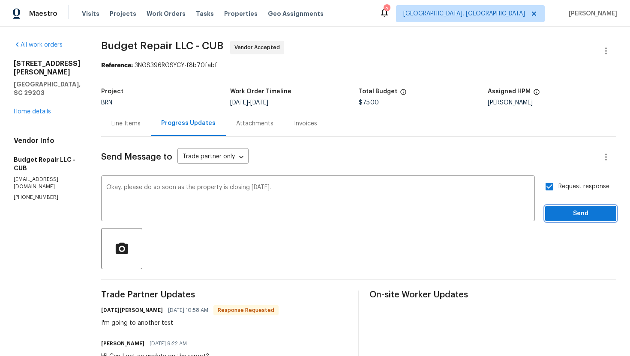
click at [580, 207] on button "Send" at bounding box center [580, 214] width 71 height 16
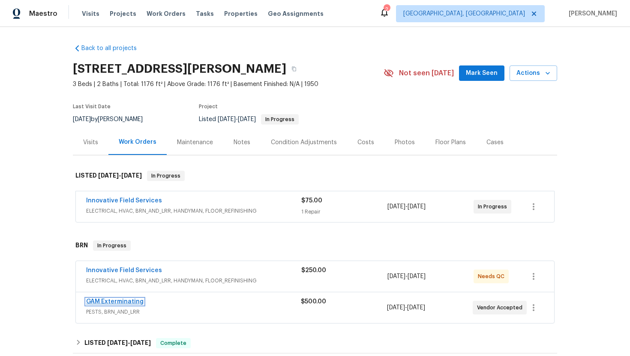
click at [107, 300] on link "GAM Exterminating" at bounding box center [114, 302] width 57 height 6
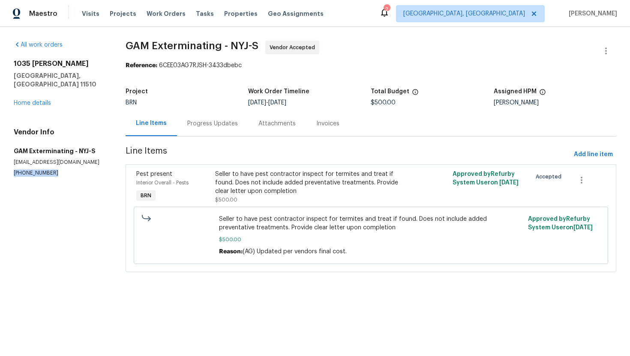
drag, startPoint x: 12, startPoint y: 163, endPoint x: 64, endPoint y: 164, distance: 51.8
click at [64, 164] on div "All work orders [STREET_ADDRESS][PERSON_NAME] Home details Vendor Info GAM Exte…" at bounding box center [315, 161] width 630 height 269
copy p "[PHONE_NUMBER]"
click at [202, 127] on div "Progress Updates" at bounding box center [212, 124] width 51 height 9
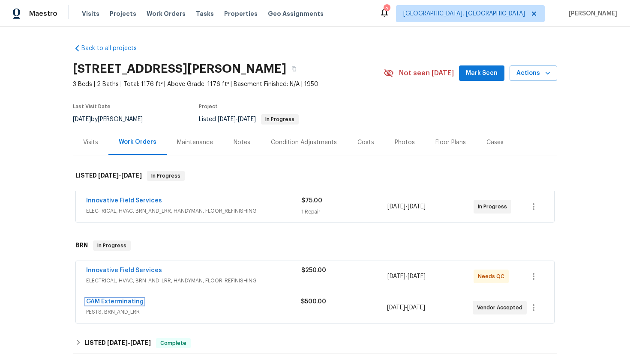
click at [117, 300] on link "GAM Exterminating" at bounding box center [114, 302] width 57 height 6
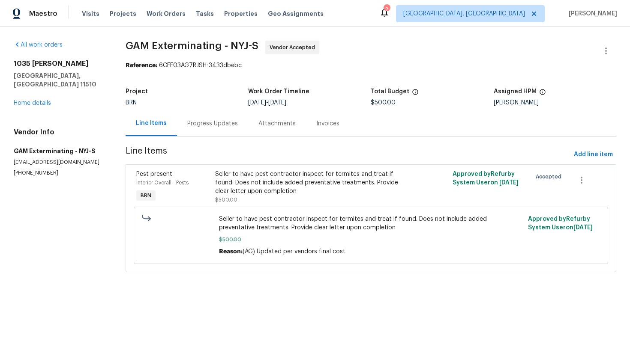
click at [224, 126] on div "Progress Updates" at bounding box center [212, 124] width 51 height 9
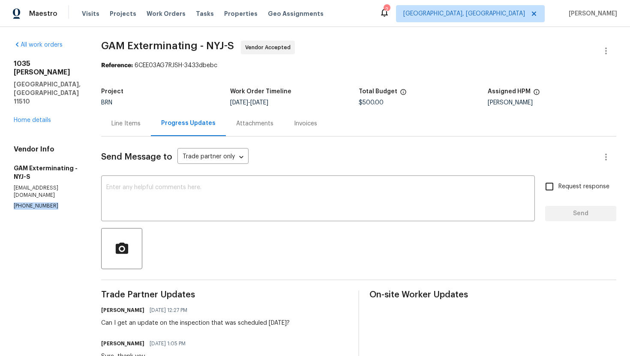
drag, startPoint x: 10, startPoint y: 174, endPoint x: 60, endPoint y: 173, distance: 50.1
click at [60, 173] on div "All work orders 1035 Bonaparte Pl Baldwin, NY 11510 Home details Vendor Info GA…" at bounding box center [315, 345] width 630 height 637
copy p "(877) 732-2057"
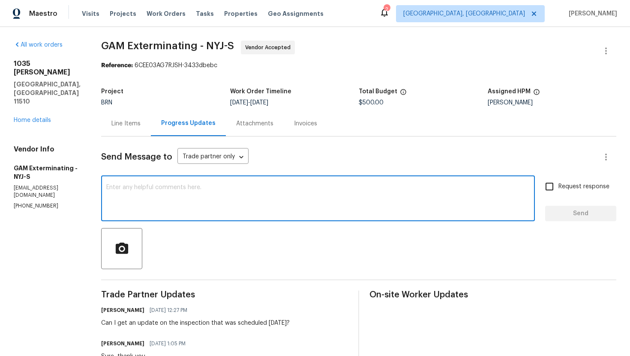
click at [132, 185] on textarea at bounding box center [317, 200] width 423 height 30
paste textarea "(877) 732-2057"
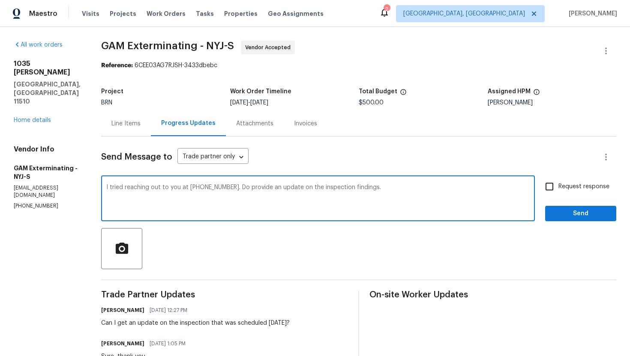
type textarea "I tried reaching out to you at (877) 732-2057. Do provide an update on the insp…"
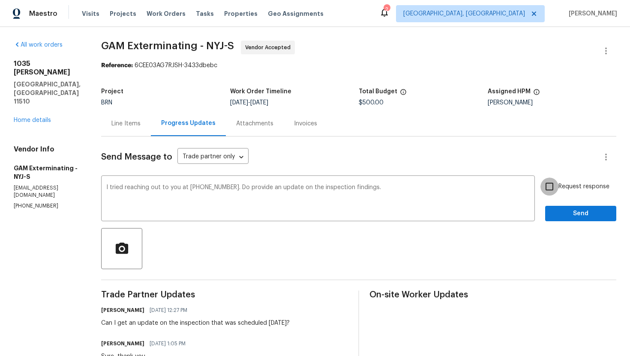
click at [556, 181] on input "Request response" at bounding box center [549, 187] width 18 height 18
checkbox input "true"
click at [568, 219] on button "Send" at bounding box center [580, 214] width 71 height 16
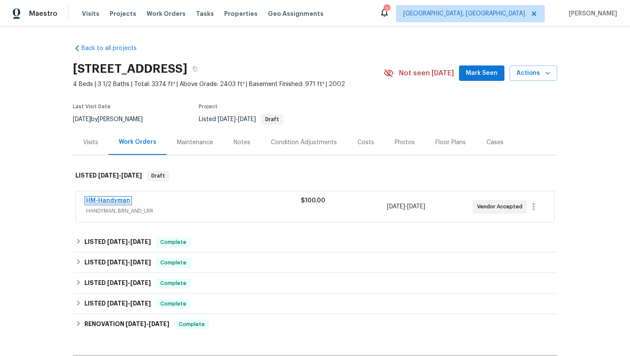
click at [119, 199] on link "HM-Handyman" at bounding box center [108, 201] width 44 height 6
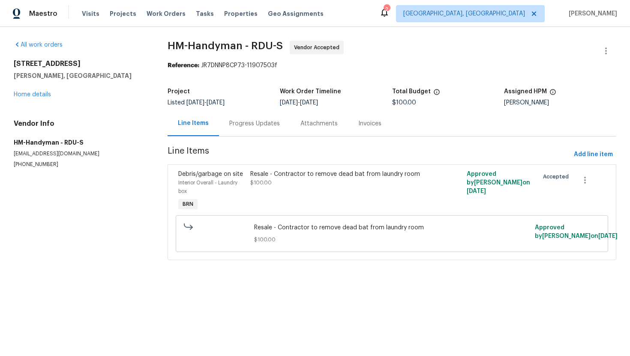
click at [238, 129] on div "Progress Updates" at bounding box center [254, 123] width 71 height 25
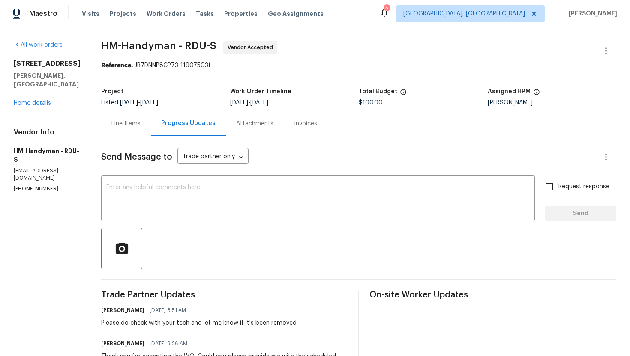
click at [120, 119] on div "Line Items" at bounding box center [126, 123] width 50 height 25
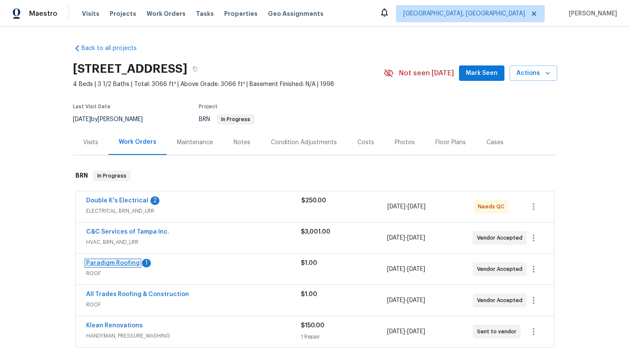
click at [117, 263] on link "Paradigm Roofing" at bounding box center [113, 263] width 54 height 6
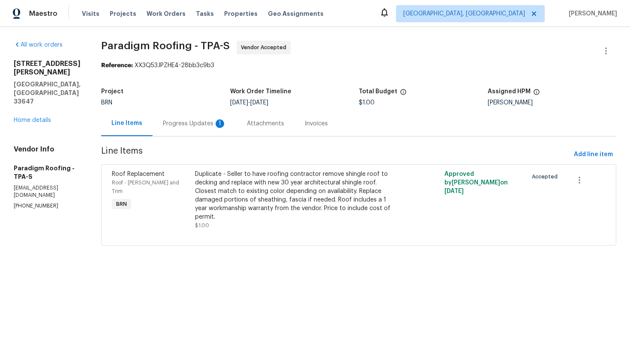
click at [199, 128] on div "Progress Updates 1" at bounding box center [195, 123] width 84 height 25
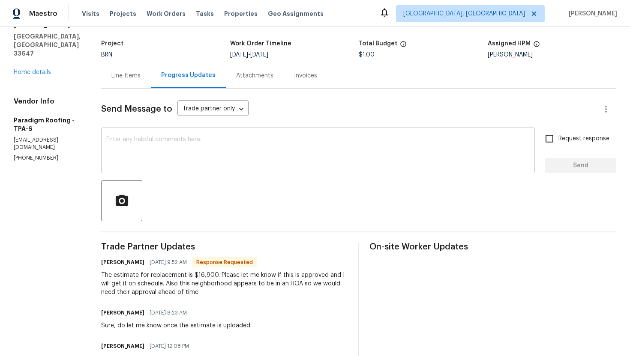
scroll to position [49, 0]
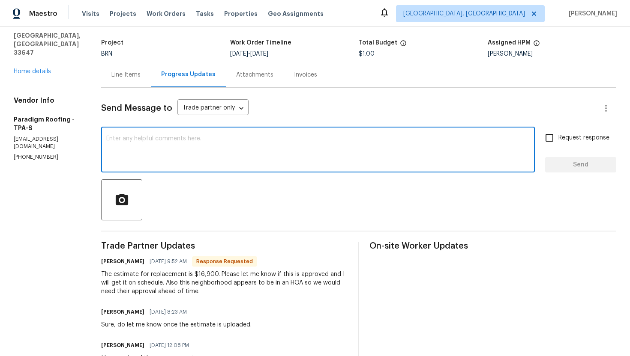
click at [205, 141] on textarea at bounding box center [317, 151] width 423 height 30
click at [238, 139] on textarea "Sure, thank you. I'll review the cost and let yopu know." at bounding box center [317, 151] width 423 height 30
type textarea "Sure, thank you. I'll review the cost and let you know."
click at [549, 141] on input "Request response" at bounding box center [549, 138] width 18 height 18
checkbox input "true"
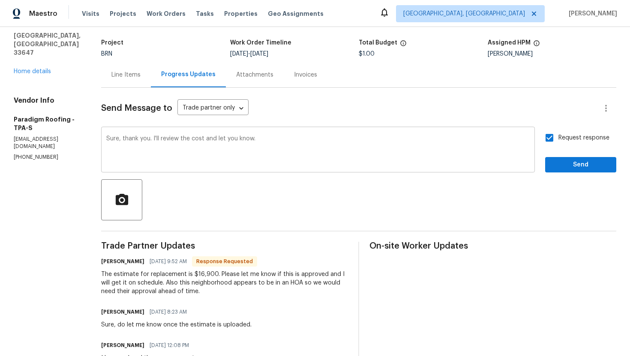
click at [285, 142] on textarea "Sure, thank you. I'll review the cost and let you know." at bounding box center [317, 151] width 423 height 30
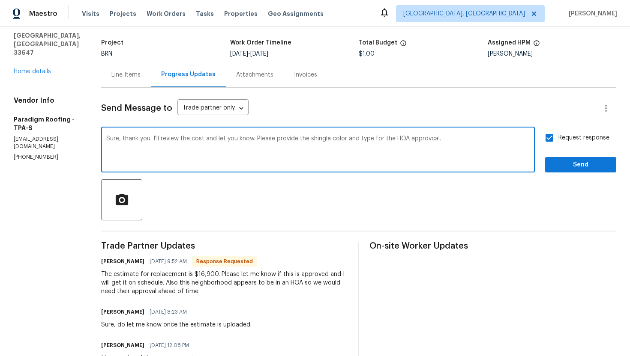
click at [432, 140] on textarea "Sure, thank you. I'll review the cost and let you know. Please provide the shin…" at bounding box center [317, 151] width 423 height 30
type textarea "Sure, thank you. I'll review the cost and let you know. Please provide the shin…"
click at [588, 161] on span "Send" at bounding box center [580, 165] width 57 height 11
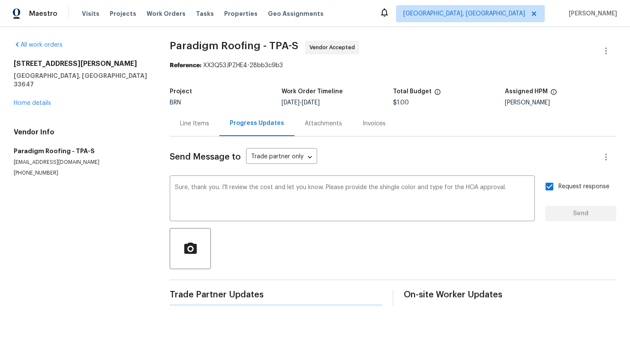
scroll to position [0, 0]
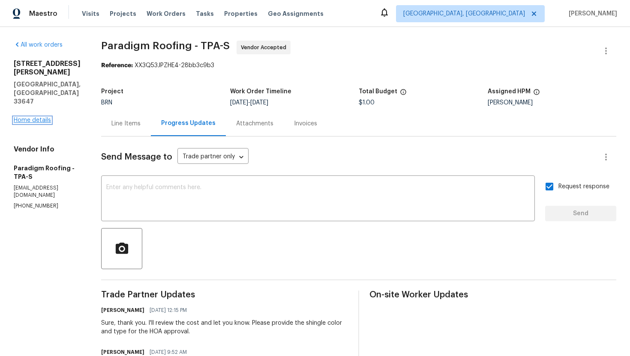
click at [45, 117] on link "Home details" at bounding box center [32, 120] width 37 height 6
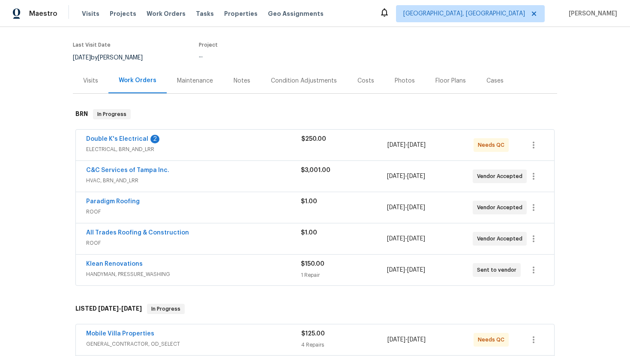
scroll to position [65, 0]
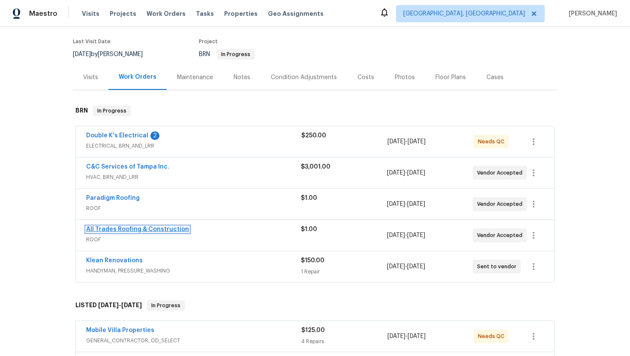
click at [114, 229] on link "All Trades Roofing & Construction" at bounding box center [137, 230] width 103 height 6
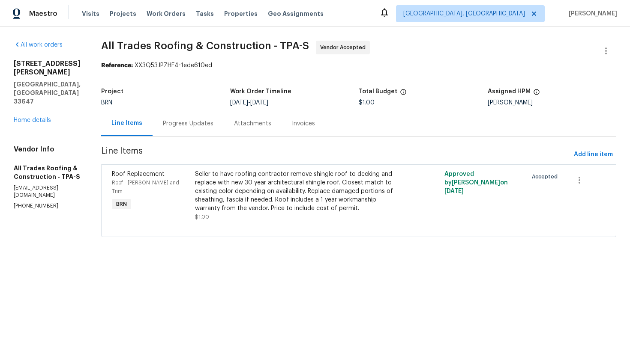
click at [194, 130] on div "Progress Updates" at bounding box center [188, 123] width 71 height 25
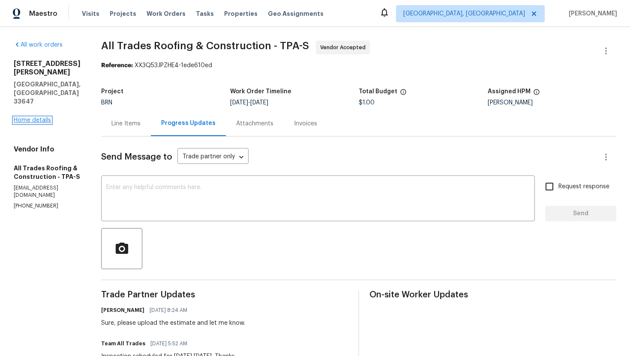
click at [40, 117] on link "Home details" at bounding box center [32, 120] width 37 height 6
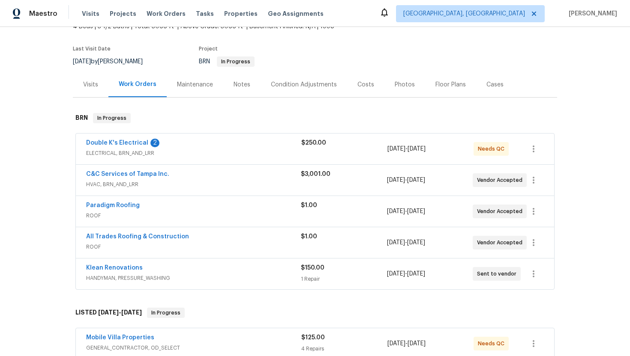
scroll to position [19, 0]
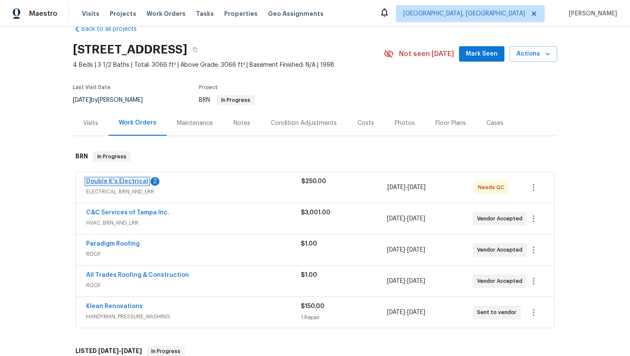
click at [122, 179] on link "Double K's Electrical" at bounding box center [117, 182] width 62 height 6
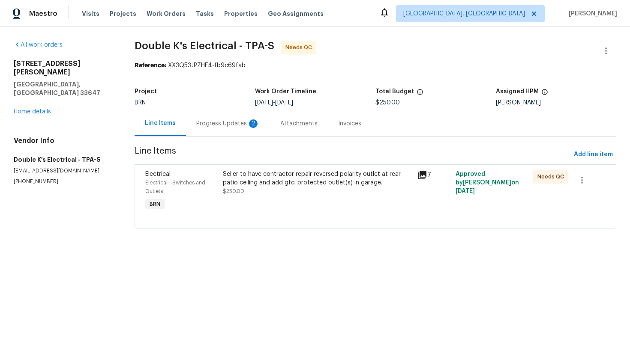
click at [215, 128] on div "Progress Updates 2" at bounding box center [227, 124] width 63 height 9
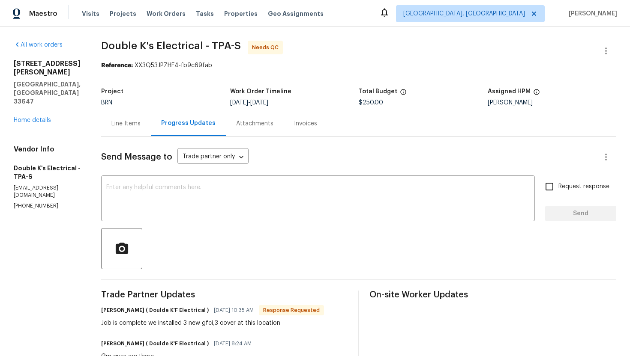
click at [141, 130] on div "Line Items" at bounding box center [126, 123] width 50 height 25
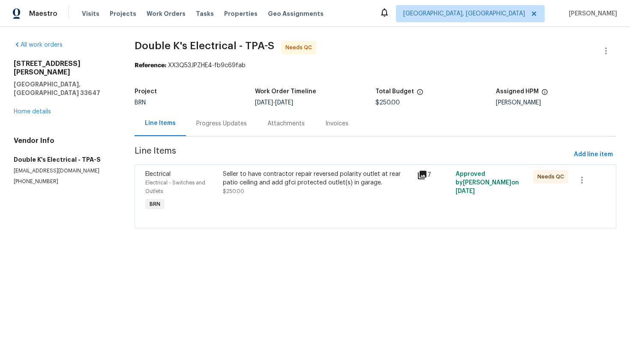
click at [268, 194] on div "Seller to have contractor repair reversed polarity outlet at rear patio ceiling…" at bounding box center [317, 183] width 188 height 26
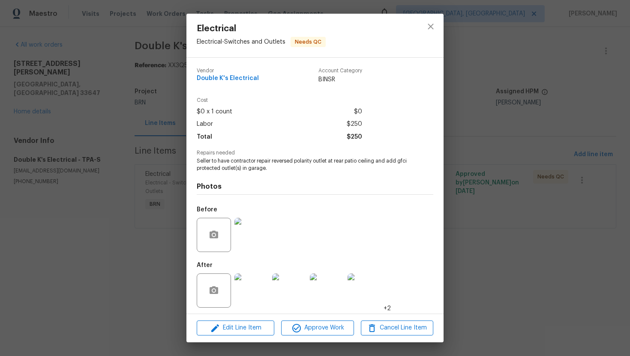
scroll to position [3, 0]
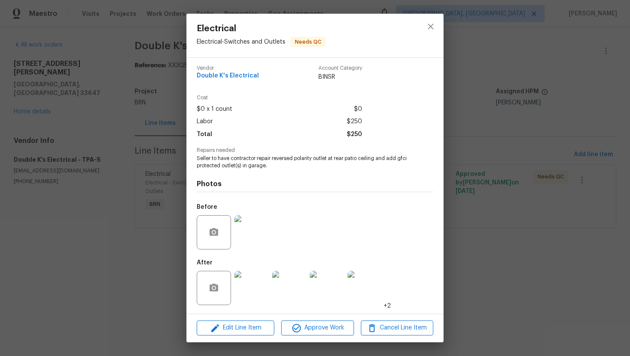
click at [245, 233] on img at bounding box center [251, 232] width 34 height 34
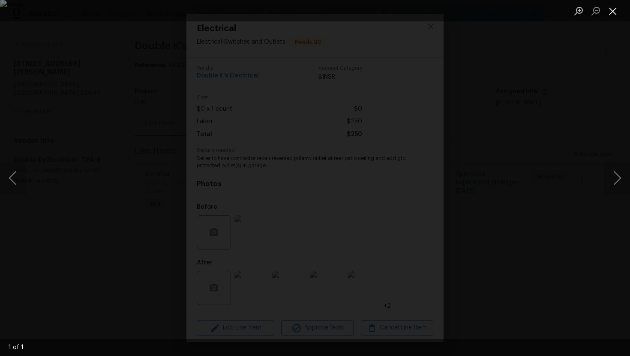
click at [611, 12] on button "Close lightbox" at bounding box center [612, 10] width 17 height 15
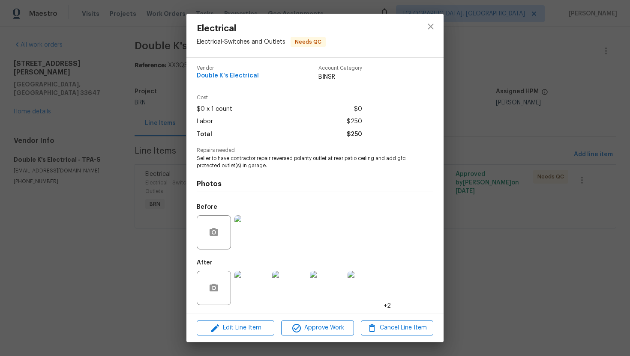
click at [257, 284] on img at bounding box center [251, 288] width 34 height 34
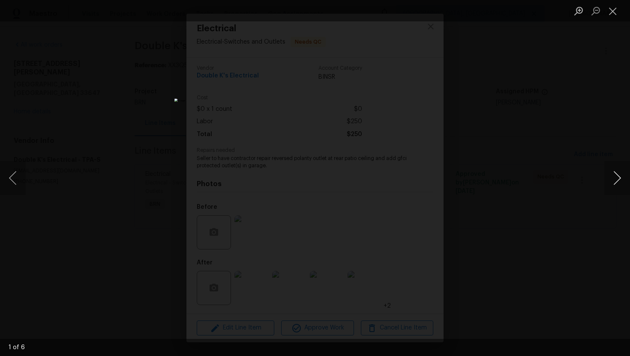
click at [619, 184] on button "Next image" at bounding box center [617, 178] width 26 height 34
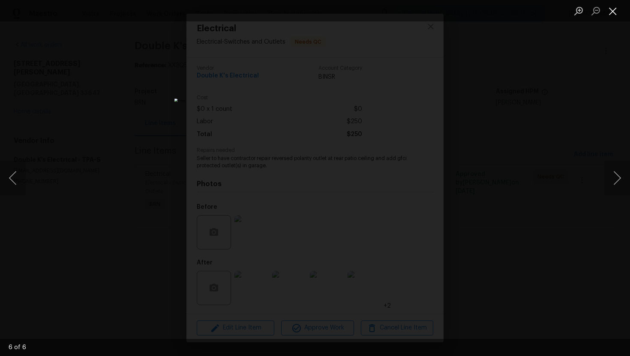
click at [613, 11] on button "Close lightbox" at bounding box center [612, 10] width 17 height 15
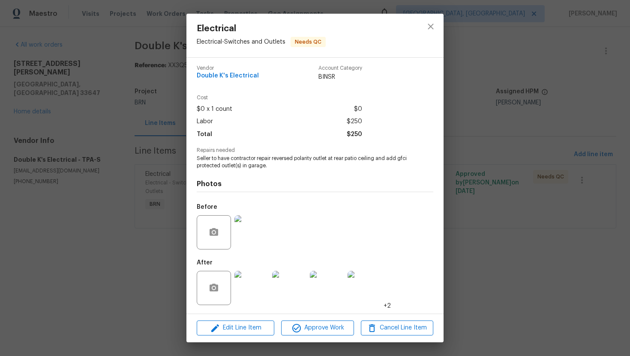
click at [255, 227] on img at bounding box center [251, 232] width 34 height 34
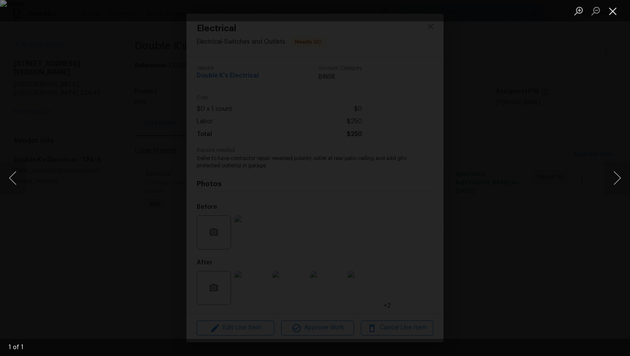
click at [616, 9] on button "Close lightbox" at bounding box center [612, 10] width 17 height 15
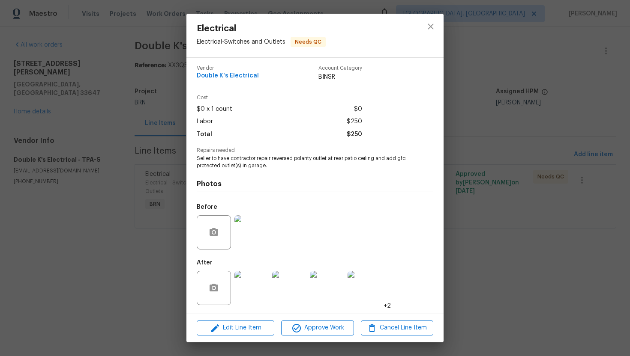
click at [256, 287] on img at bounding box center [251, 288] width 34 height 34
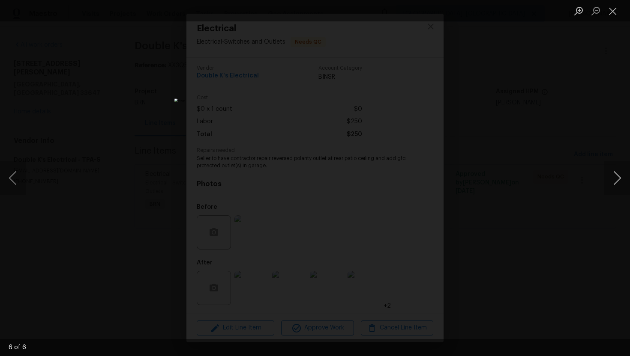
click at [622, 177] on button "Next image" at bounding box center [617, 178] width 26 height 34
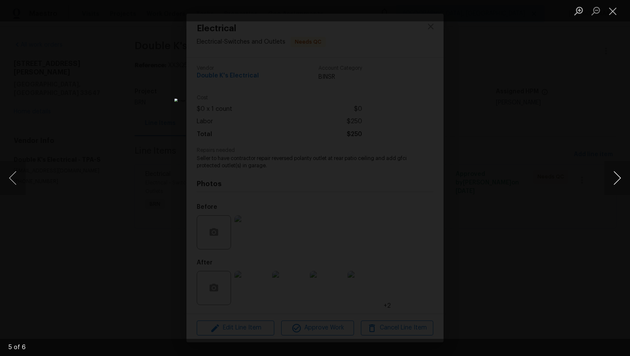
click at [622, 177] on button "Next image" at bounding box center [617, 178] width 26 height 34
click at [611, 8] on button "Close lightbox" at bounding box center [612, 10] width 17 height 15
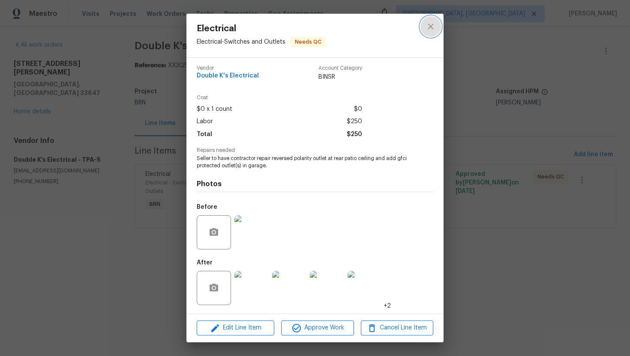
click at [421, 26] on button "close" at bounding box center [430, 26] width 21 height 21
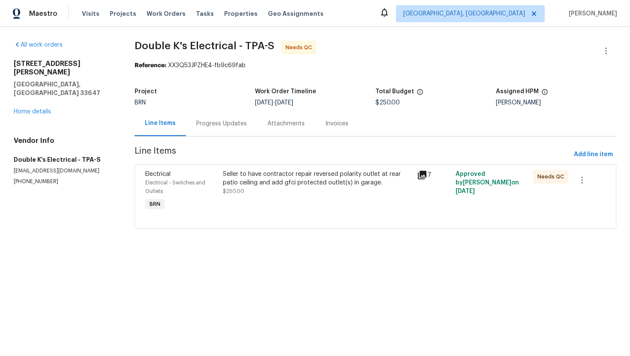
click at [230, 129] on div "Progress Updates" at bounding box center [221, 123] width 71 height 25
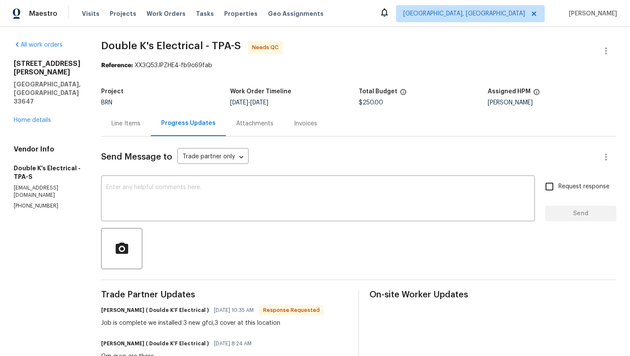
click at [140, 126] on div "Line Items" at bounding box center [125, 124] width 29 height 9
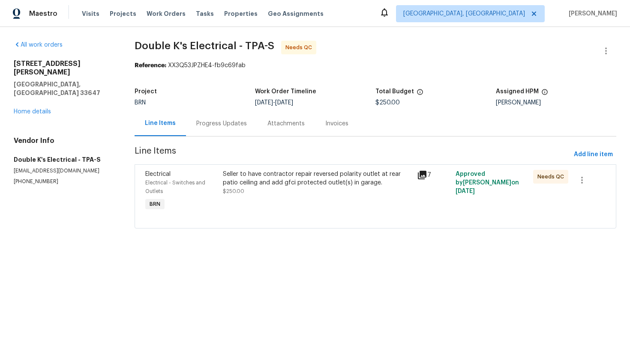
click at [225, 126] on div "Progress Updates" at bounding box center [221, 124] width 51 height 9
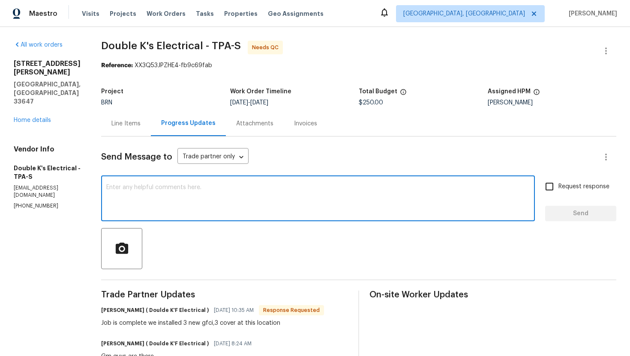
click at [249, 191] on textarea at bounding box center [317, 200] width 423 height 30
paste textarea "WO is approved. Please upload the invoice under invoice section. Thanks!"
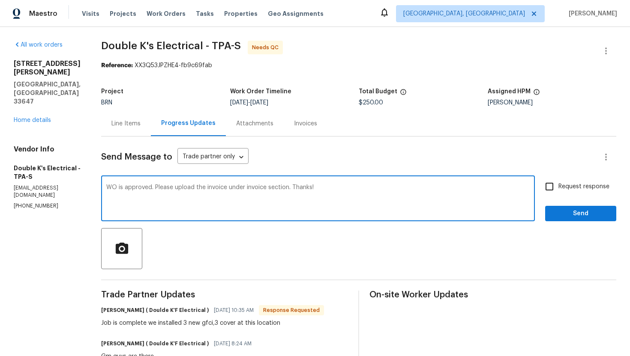
type textarea "WO is approved. Please upload the invoice under invoice section. Thanks!"
click at [564, 186] on span "Request response" at bounding box center [583, 186] width 51 height 9
click at [558, 186] on input "Request response" at bounding box center [549, 187] width 18 height 18
checkbox input "true"
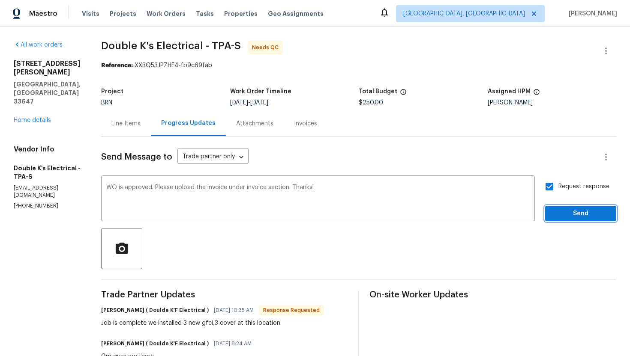
click at [571, 211] on span "Send" at bounding box center [580, 214] width 57 height 11
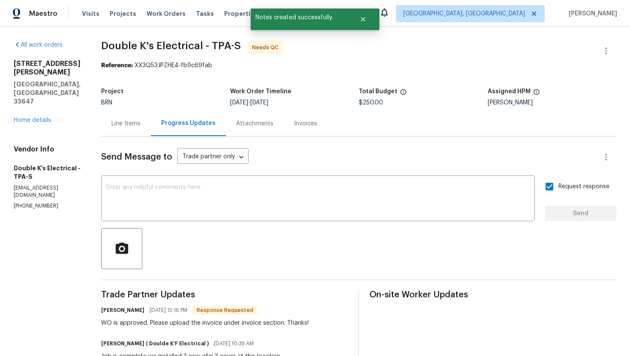
click at [141, 126] on div "Line Items" at bounding box center [125, 124] width 29 height 9
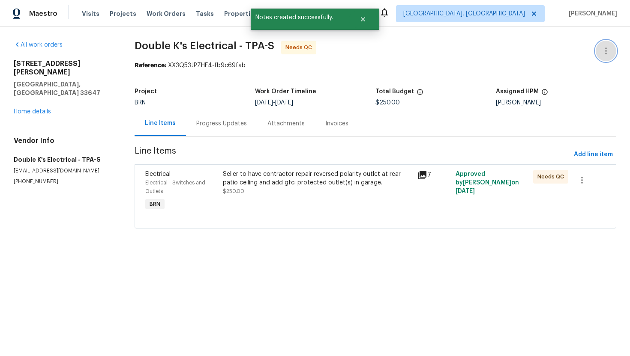
click at [608, 48] on icon "button" at bounding box center [606, 51] width 10 height 10
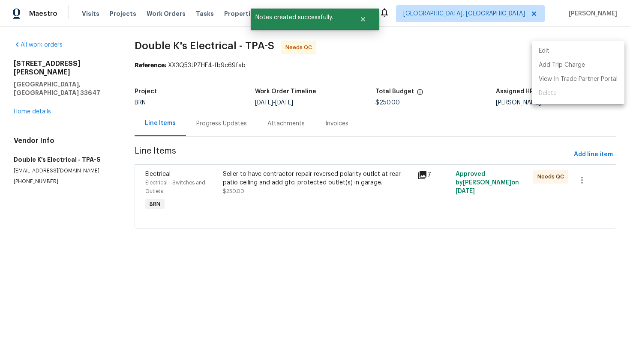
click at [607, 50] on li "Edit" at bounding box center [578, 51] width 93 height 14
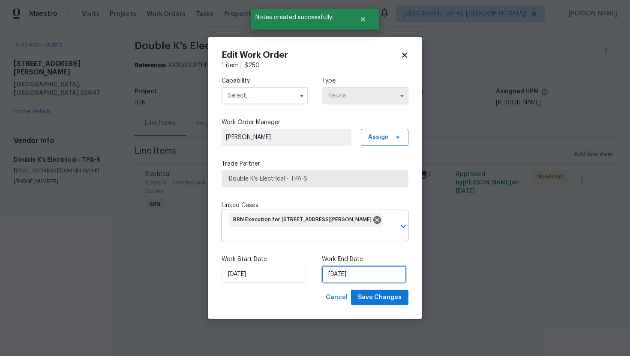
click at [339, 270] on input "[DATE]" at bounding box center [364, 274] width 84 height 17
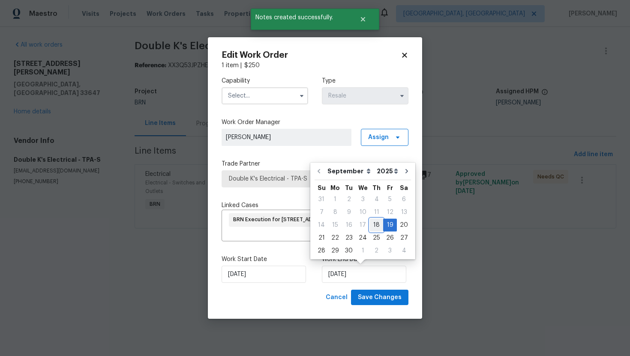
click at [373, 223] on div "18" at bounding box center [376, 225] width 13 height 12
type input "[DATE]"
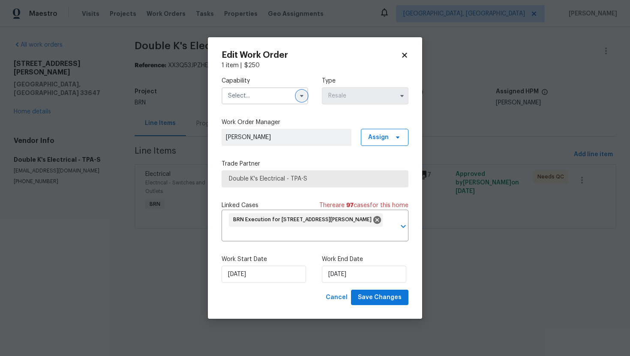
click at [300, 93] on icon "button" at bounding box center [301, 96] width 7 height 7
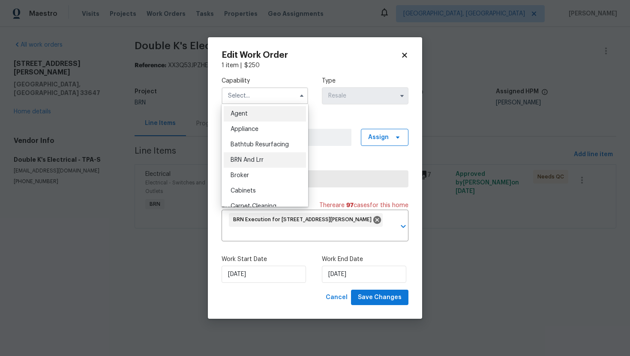
click at [268, 155] on div "BRN And Lrr" at bounding box center [265, 160] width 82 height 15
type input "BRN And Lrr"
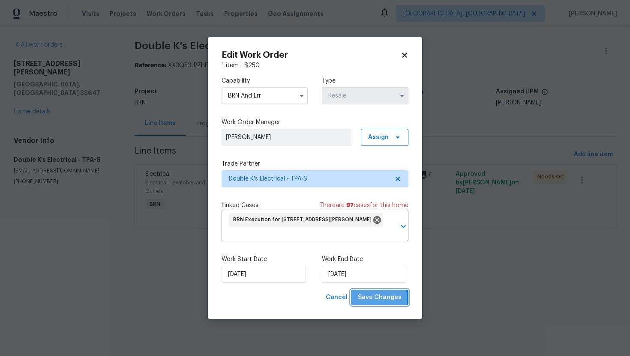
click at [371, 299] on span "Save Changes" at bounding box center [380, 298] width 44 height 11
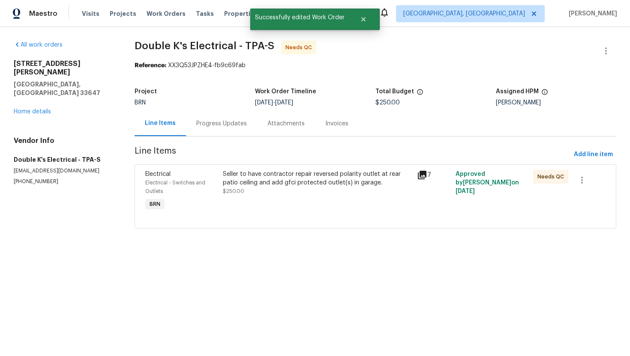
click at [265, 196] on div "Seller to have contractor repair reversed polarity outlet at rear patio ceiling…" at bounding box center [317, 192] width 194 height 48
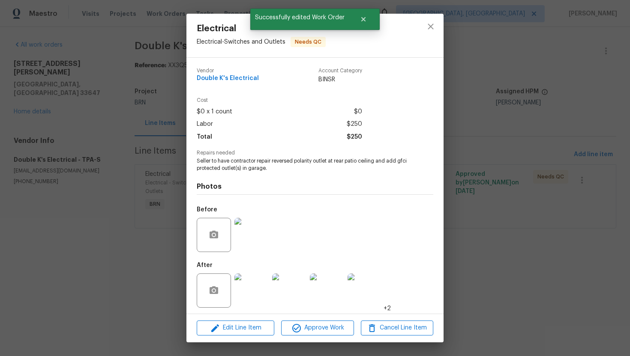
scroll to position [3, 0]
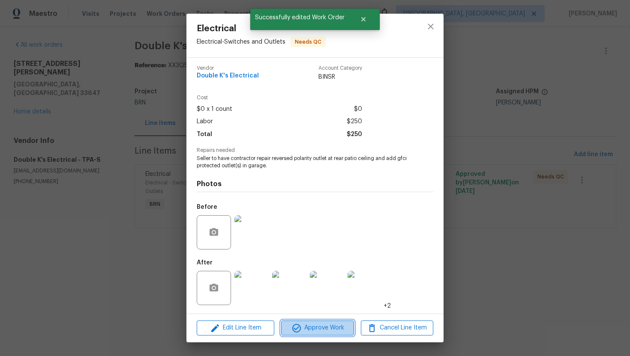
click at [307, 332] on span "Approve Work" at bounding box center [317, 328] width 67 height 11
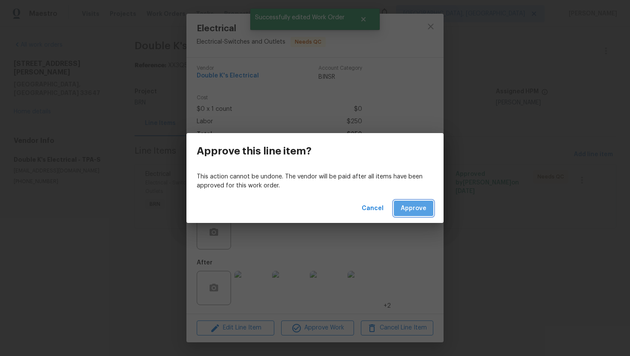
click at [410, 211] on span "Approve" at bounding box center [414, 208] width 26 height 11
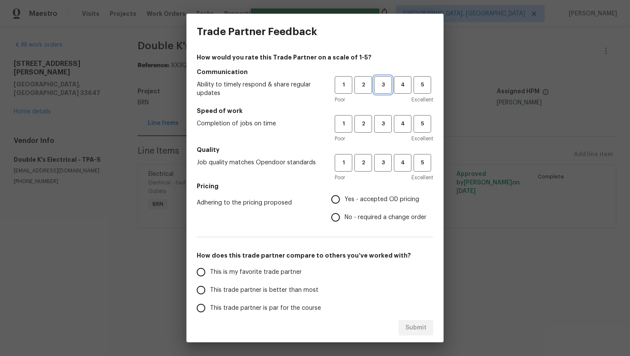
click at [384, 84] on span "3" at bounding box center [383, 85] width 16 height 10
click at [385, 126] on span "3" at bounding box center [383, 124] width 16 height 10
click at [384, 160] on span "3" at bounding box center [383, 163] width 16 height 10
click at [352, 198] on span "Yes - accepted OD pricing" at bounding box center [381, 199] width 75 height 9
click at [344, 198] on input "Yes - accepted OD pricing" at bounding box center [335, 200] width 18 height 18
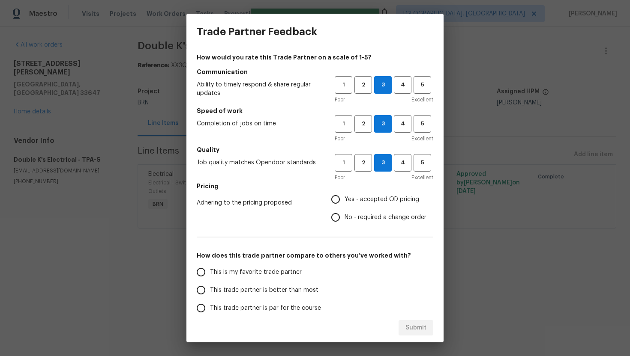
radio input "true"
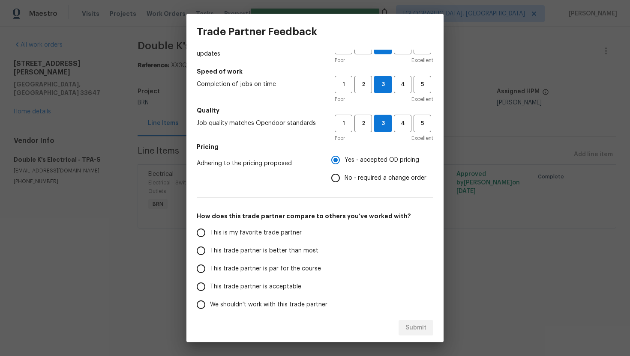
scroll to position [51, 0]
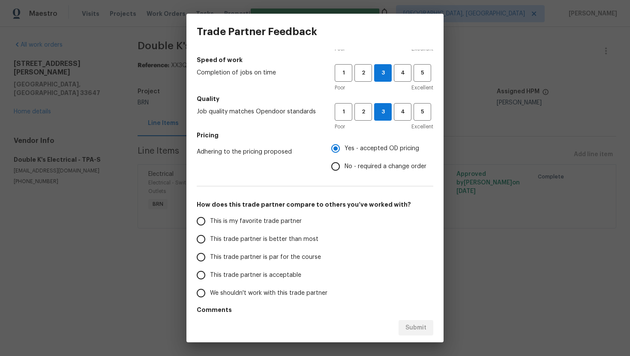
click at [266, 242] on span "This trade partner is better than most" at bounding box center [264, 239] width 108 height 9
click at [210, 242] on input "This trade partner is better than most" at bounding box center [201, 239] width 18 height 18
click at [427, 329] on button "Submit" at bounding box center [415, 328] width 35 height 16
radio input "true"
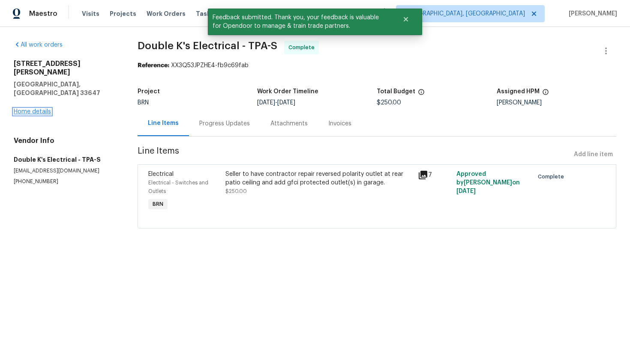
click at [39, 109] on link "Home details" at bounding box center [32, 112] width 37 height 6
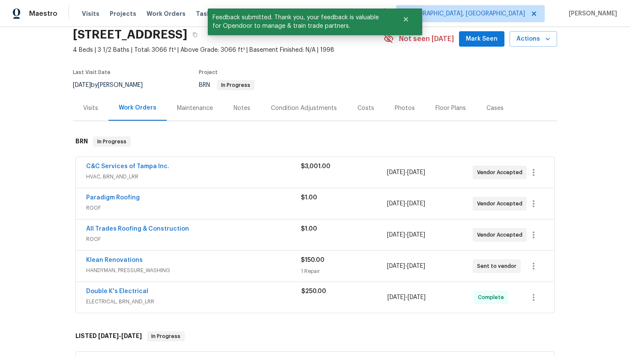
scroll to position [66, 0]
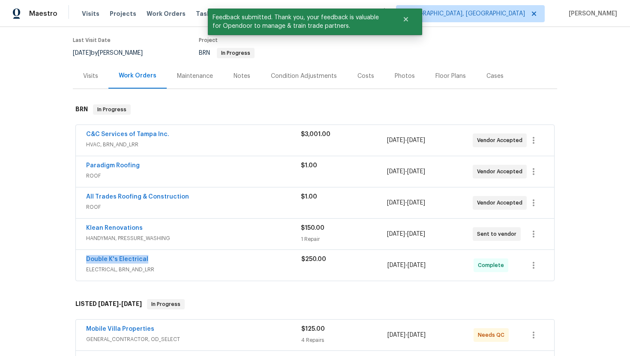
drag, startPoint x: 84, startPoint y: 261, endPoint x: 155, endPoint y: 265, distance: 71.6
click at [155, 265] on div "Double K's Electrical ELECTRICAL, BRN_AND_LRR $250.00 [DATE] - [DATE] Complete" at bounding box center [315, 265] width 478 height 31
copy link "Double K's Electrical"
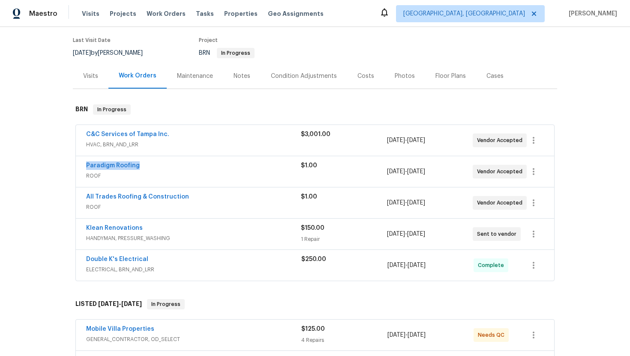
drag, startPoint x: 81, startPoint y: 166, endPoint x: 146, endPoint y: 167, distance: 64.3
click at [146, 166] on div "Paradigm Roofing ROOF $1.00 [DATE] - [DATE] Vendor Accepted" at bounding box center [315, 171] width 478 height 31
copy link "Paradigm Roofing"
